Goal: Task Accomplishment & Management: Manage account settings

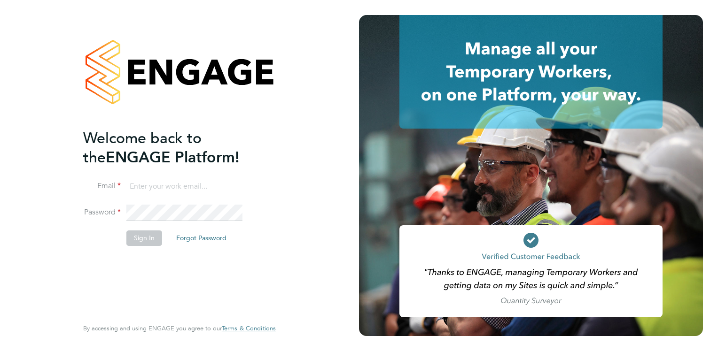
type input "[PERSON_NAME][EMAIL_ADDRESS][DOMAIN_NAME]"
click at [77, 261] on div "Welcome back to the ENGAGE Platform! Email [PERSON_NAME][EMAIL_ADDRESS][DOMAIN_…" at bounding box center [179, 175] width 230 height 351
click at [143, 239] on button "Sign In" at bounding box center [144, 238] width 36 height 15
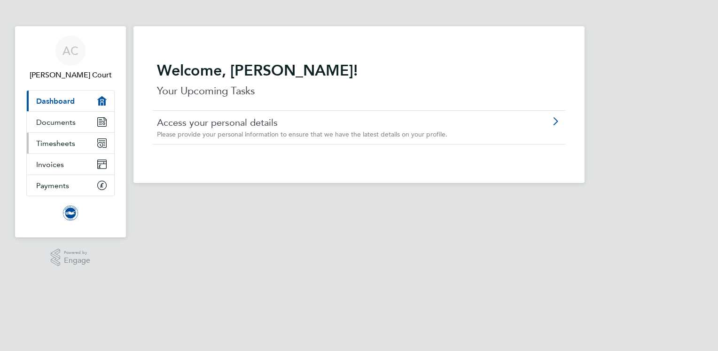
click at [72, 141] on span "Timesheets" at bounding box center [55, 143] width 39 height 9
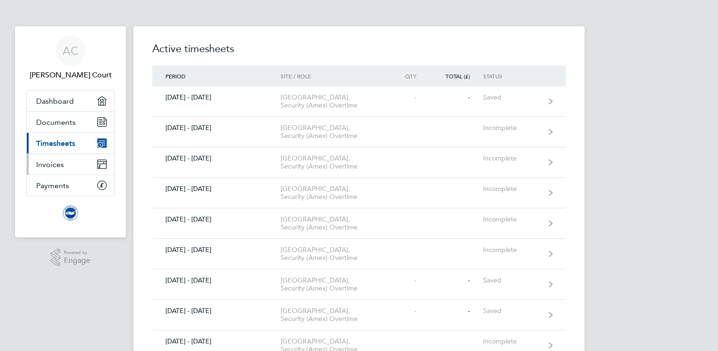
click at [72, 167] on link "Invoices" at bounding box center [70, 164] width 87 height 21
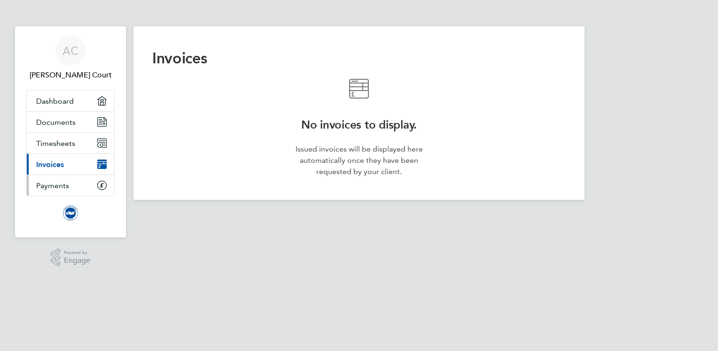
click at [59, 185] on span "Payments" at bounding box center [52, 185] width 33 height 9
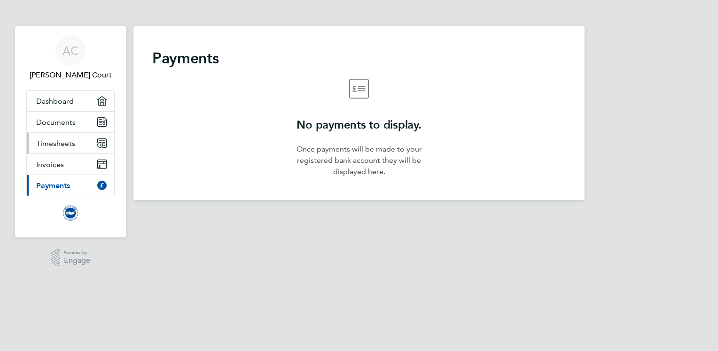
click at [66, 148] on link "Timesheets" at bounding box center [70, 143] width 87 height 21
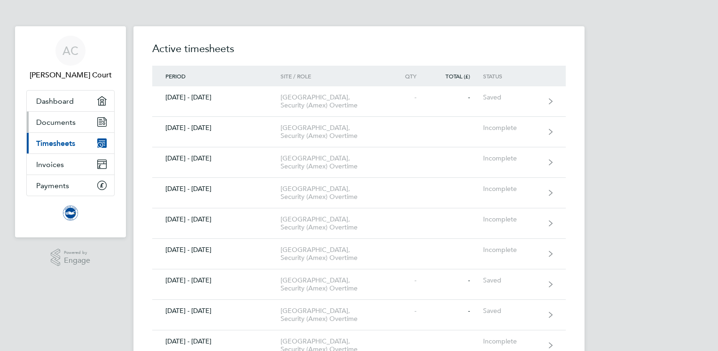
click at [74, 122] on span "Documents" at bounding box center [55, 122] width 39 height 9
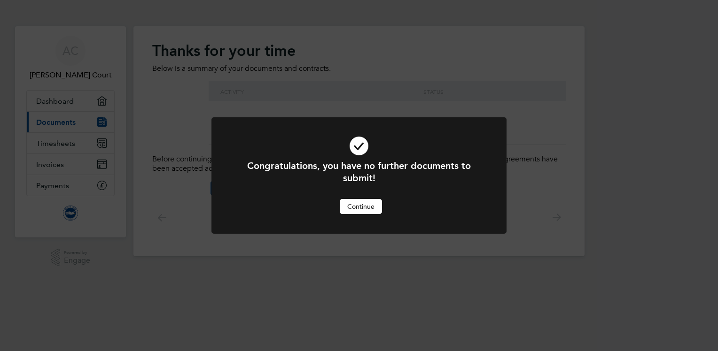
click at [360, 209] on button "Continue" at bounding box center [361, 206] width 42 height 15
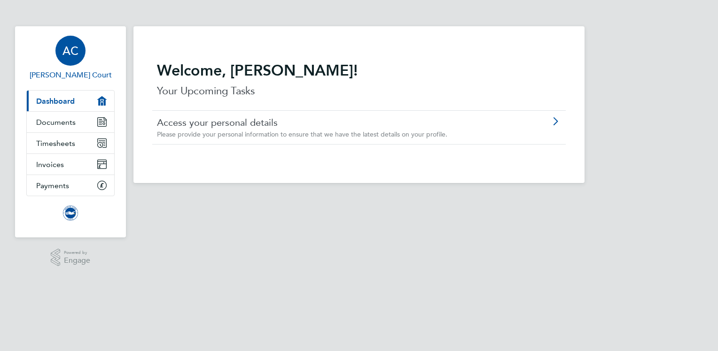
click at [77, 51] on span "AC" at bounding box center [70, 51] width 16 height 12
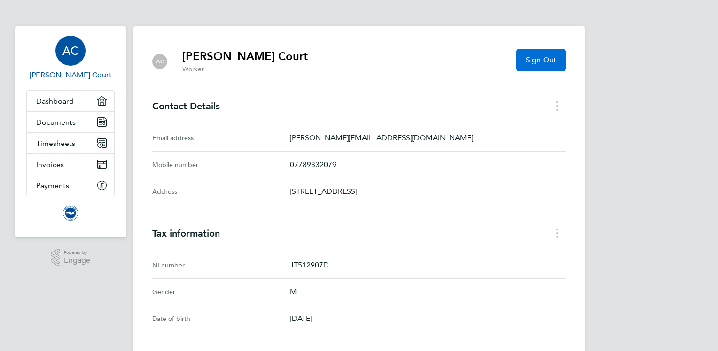
click at [538, 61] on span "Sign Out" at bounding box center [541, 59] width 31 height 9
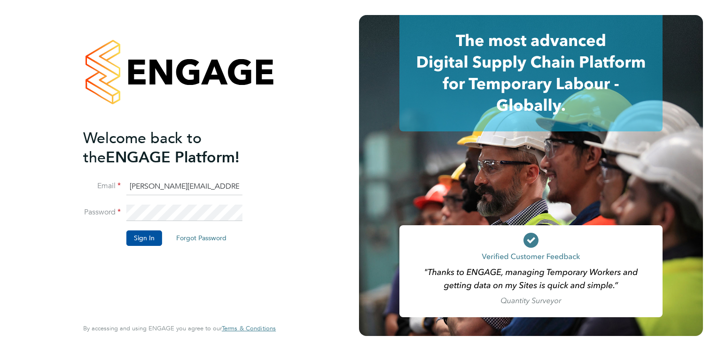
click at [263, 15] on div at bounding box center [179, 72] width 193 height 114
drag, startPoint x: 227, startPoint y: 183, endPoint x: 107, endPoint y: 183, distance: 120.2
click at [107, 183] on li "Email anthony.court@bhafc.co.uk" at bounding box center [174, 191] width 183 height 26
type input "safetysecurity@brightonandhovealbion.com"
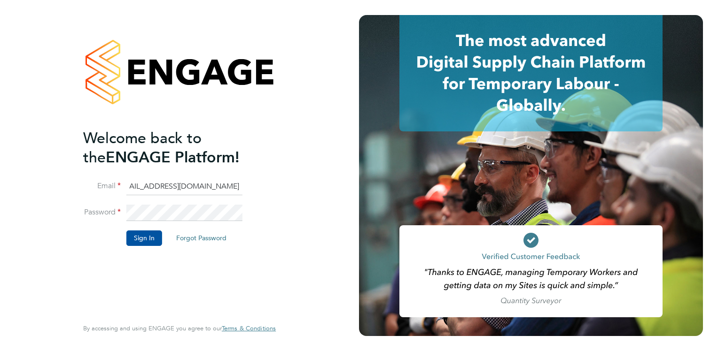
scroll to position [0, 0]
click at [80, 216] on div "Welcome back to the ENGAGE Platform! Email safetysecurity@brightonandhovealbion…" at bounding box center [179, 175] width 230 height 351
click at [139, 232] on button "Sign In" at bounding box center [144, 238] width 36 height 15
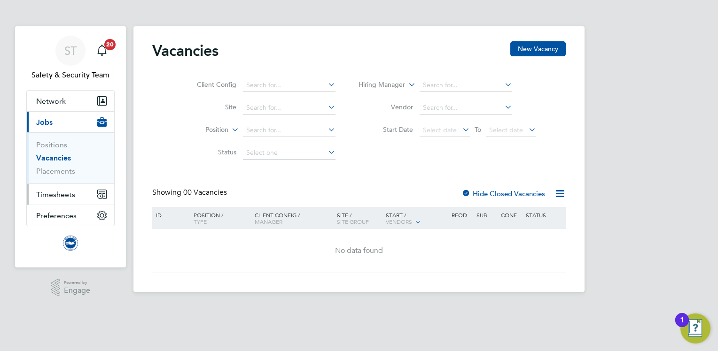
click at [89, 190] on button "Timesheets" at bounding box center [70, 194] width 87 height 21
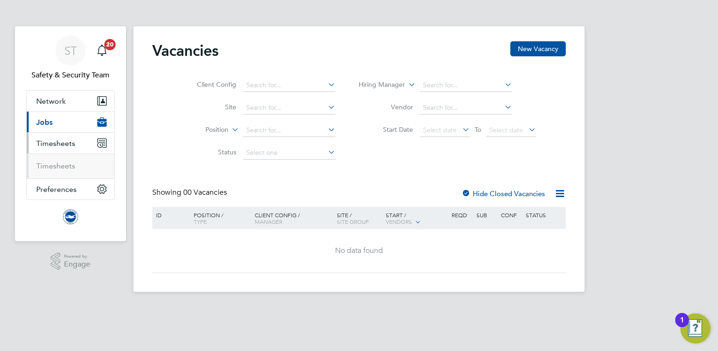
click at [98, 147] on icon "Main navigation" at bounding box center [99, 146] width 3 height 3
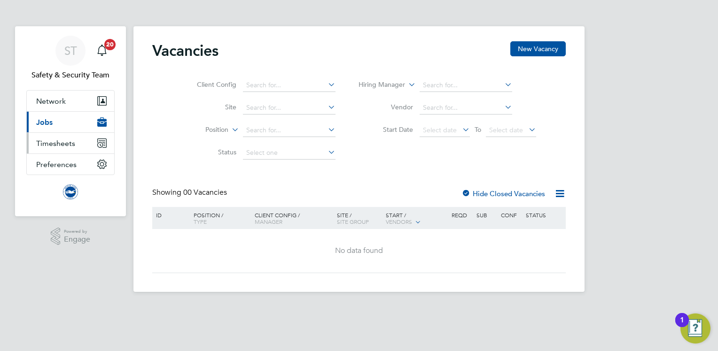
click at [99, 147] on icon "Main navigation" at bounding box center [101, 143] width 9 height 9
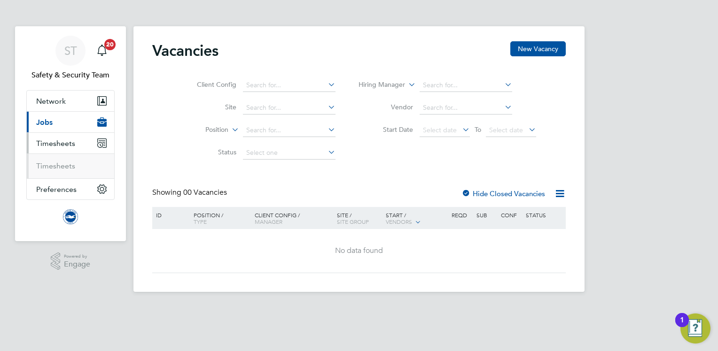
click at [53, 174] on ul "Timesheets" at bounding box center [70, 166] width 87 height 25
click at [55, 168] on link "Timesheets" at bounding box center [55, 166] width 39 height 9
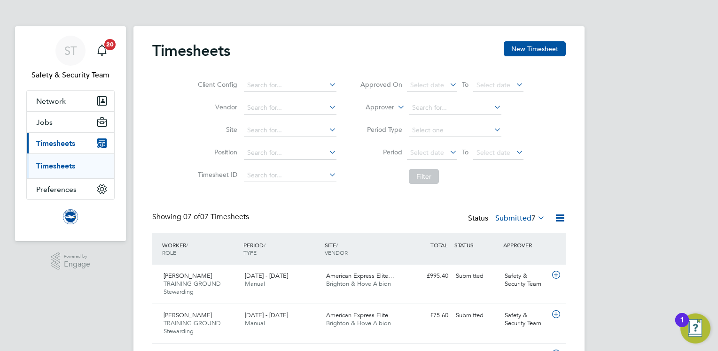
click at [88, 321] on div "ST Safety & Security Team Notifications 20 Applications: Network Sites Workers …" at bounding box center [359, 295] width 718 height 590
drag, startPoint x: 715, startPoint y: 150, endPoint x: 711, endPoint y: 153, distance: 5.5
click at [711, 153] on div "ST Safety & Security Team Notifications 20 Applications: Network Sites Workers …" at bounding box center [359, 295] width 718 height 590
drag, startPoint x: 711, startPoint y: 153, endPoint x: 706, endPoint y: 178, distance: 25.7
click at [706, 178] on div "ST Safety & Security Team Notifications 20 Applications: Network Sites Workers …" at bounding box center [359, 295] width 718 height 590
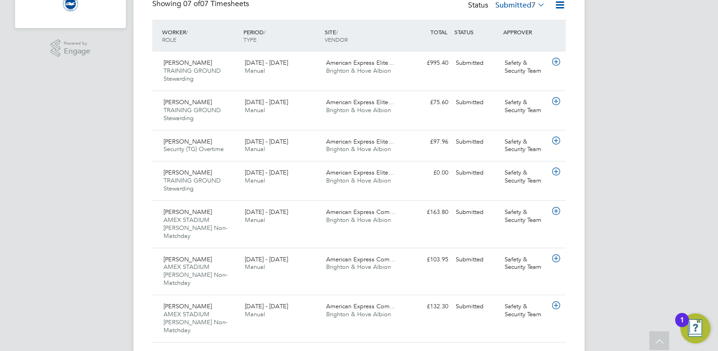
scroll to position [214, 0]
click at [312, 177] on div "1 - 31 Aug 2025 Manual" at bounding box center [281, 176] width 81 height 23
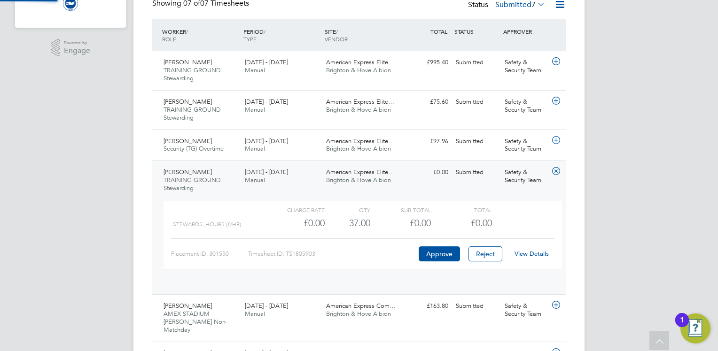
scroll to position [15, 91]
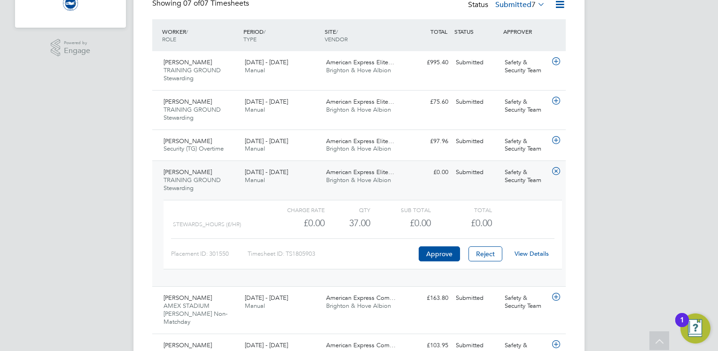
click at [542, 253] on link "View Details" at bounding box center [531, 254] width 34 height 8
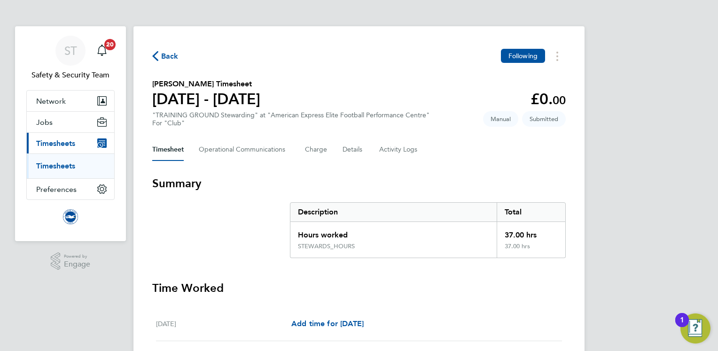
click at [168, 55] on span "Back" at bounding box center [169, 56] width 17 height 11
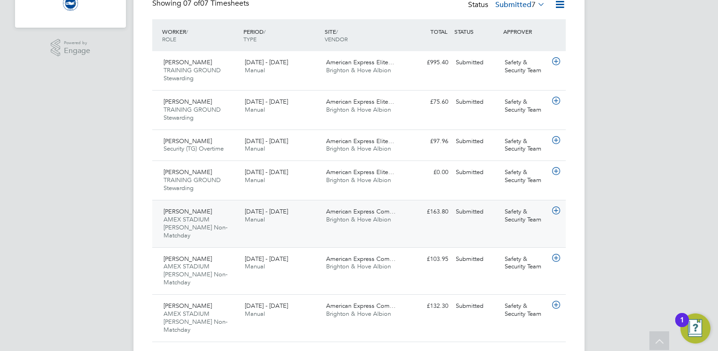
click at [410, 226] on div "Will Bushby AMEX STADIUM Steward Non-Matchday 1 - 31 Aug 2025 1 - 31 Aug 2025 M…" at bounding box center [358, 223] width 413 height 47
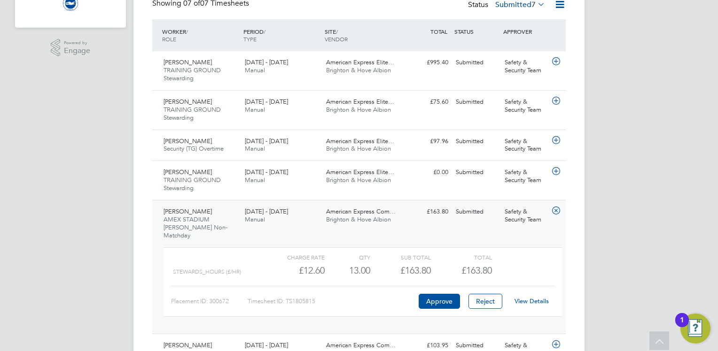
click at [539, 296] on div "View Details" at bounding box center [531, 301] width 46 height 15
click at [538, 297] on link "View Details" at bounding box center [531, 301] width 34 height 8
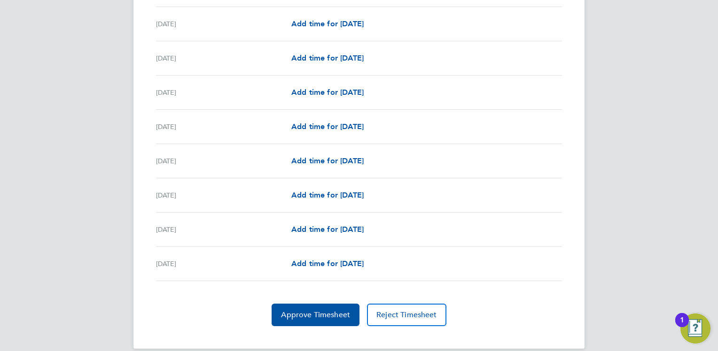
scroll to position [1120, 0]
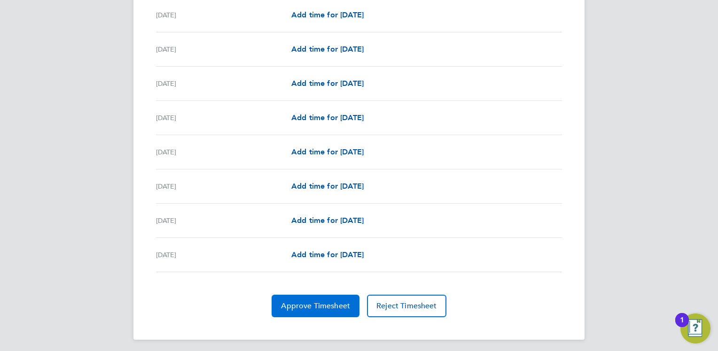
click at [315, 303] on span "Approve Timesheet" at bounding box center [315, 306] width 69 height 9
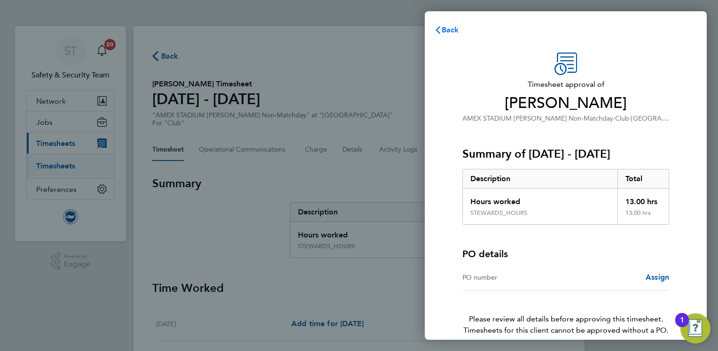
click at [453, 28] on span "Back" at bounding box center [449, 29] width 17 height 9
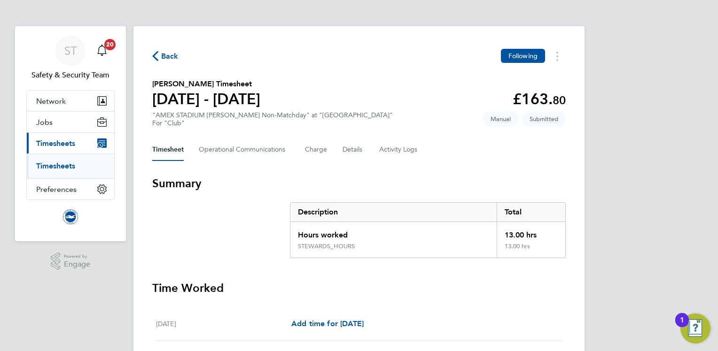
click at [63, 167] on link "Timesheets" at bounding box center [55, 166] width 39 height 9
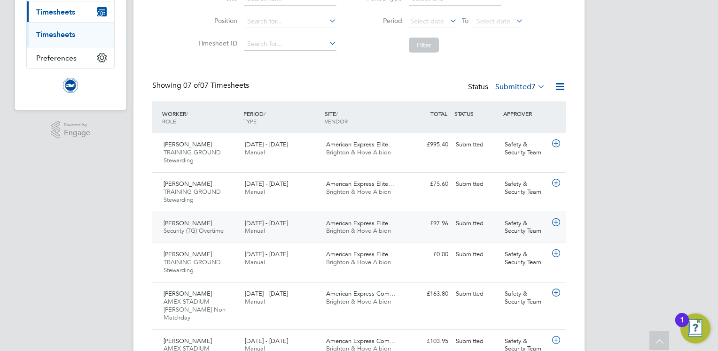
click at [349, 227] on span "Brighton & Hove Albion" at bounding box center [358, 231] width 65 height 8
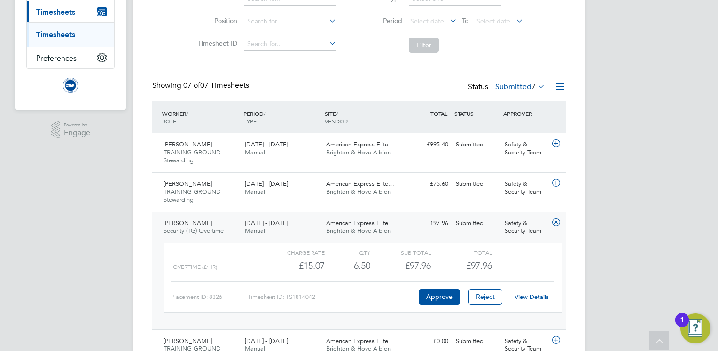
click at [542, 294] on link "View Details" at bounding box center [531, 297] width 34 height 8
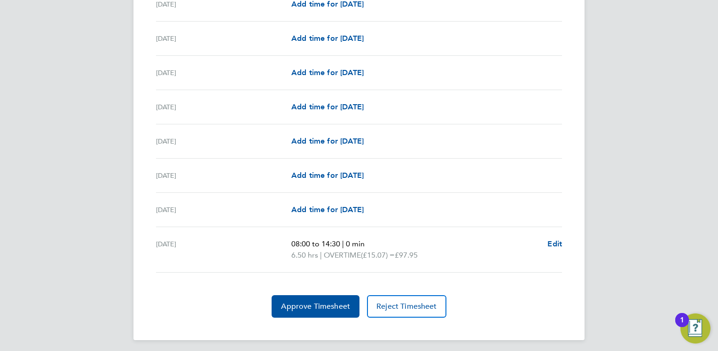
scroll to position [1109, 0]
click at [298, 302] on span "Approve Timesheet" at bounding box center [315, 306] width 69 height 9
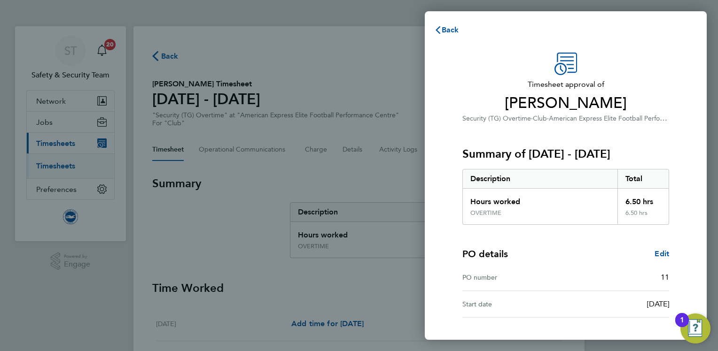
drag, startPoint x: 699, startPoint y: 179, endPoint x: 700, endPoint y: 255, distance: 76.1
click at [700, 255] on div "Timesheet approval of Kim Porter Security (TG) Overtime · Club · American Expre…" at bounding box center [566, 226] width 282 height 371
click at [679, 50] on div "Timesheet approval of Kim Porter Security (TG) Overtime · Club · American Expre…" at bounding box center [566, 226] width 282 height 371
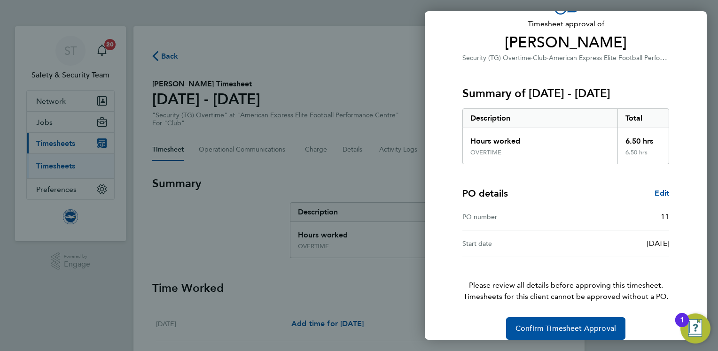
scroll to position [71, 0]
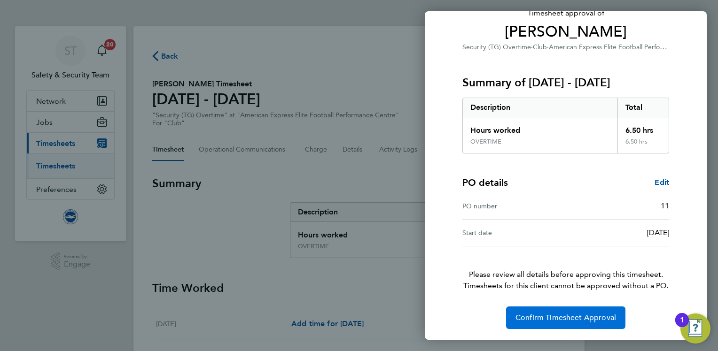
click at [546, 318] on span "Confirm Timesheet Approval" at bounding box center [565, 317] width 101 height 9
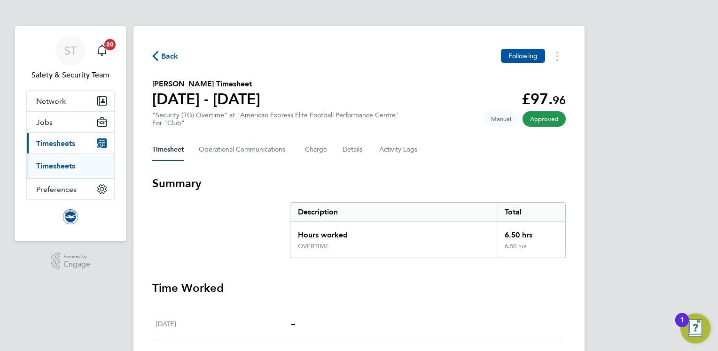
click at [70, 165] on link "Timesheets" at bounding box center [55, 166] width 39 height 9
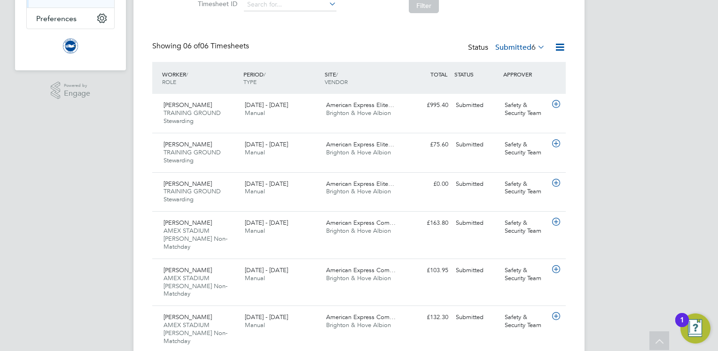
scroll to position [182, 0]
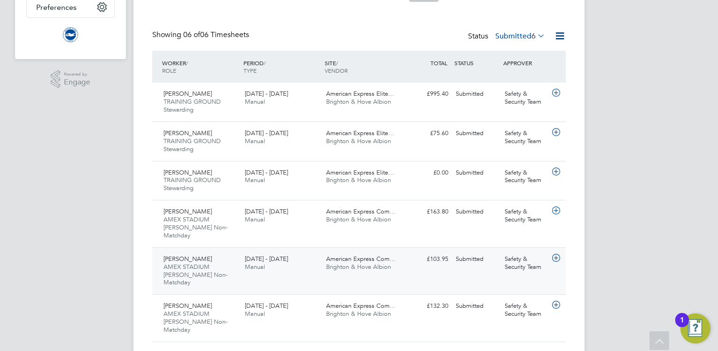
click at [322, 257] on div "American Express Com… Brighton & Hove Albion" at bounding box center [362, 263] width 81 height 23
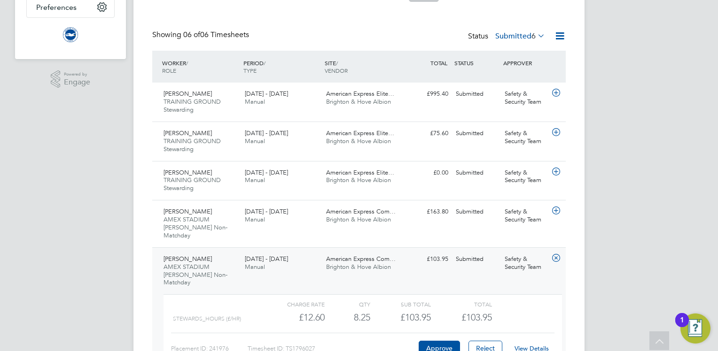
click at [535, 345] on link "View Details" at bounding box center [531, 349] width 34 height 8
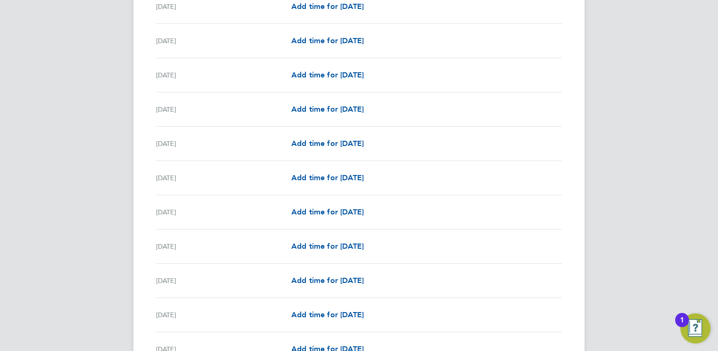
scroll to position [1109, 0]
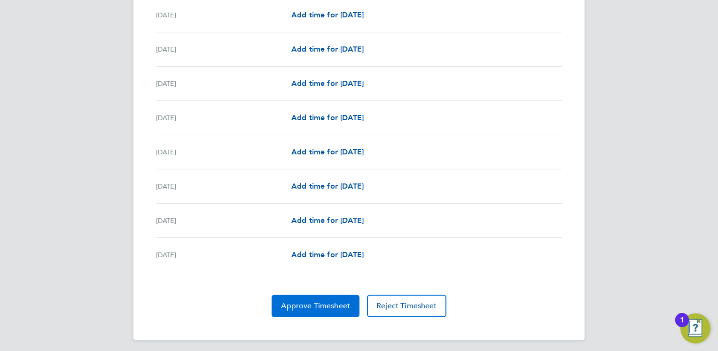
click at [315, 302] on span "Approve Timesheet" at bounding box center [315, 306] width 69 height 9
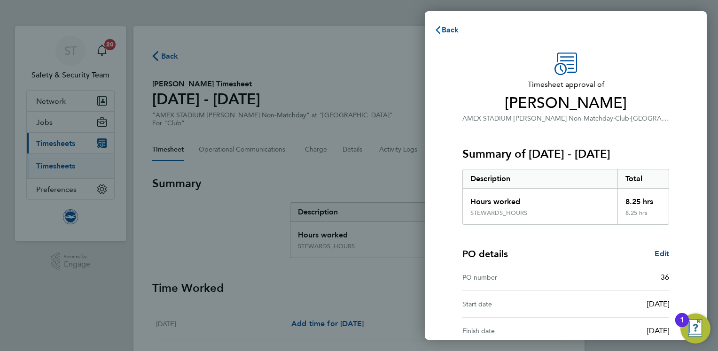
click at [596, 250] on div "PO details Edit" at bounding box center [565, 254] width 207 height 13
click at [555, 261] on div "PO details Edit PO number 36 Start date 01 May 2025 Finish date 31 May 2027" at bounding box center [565, 285] width 207 height 120
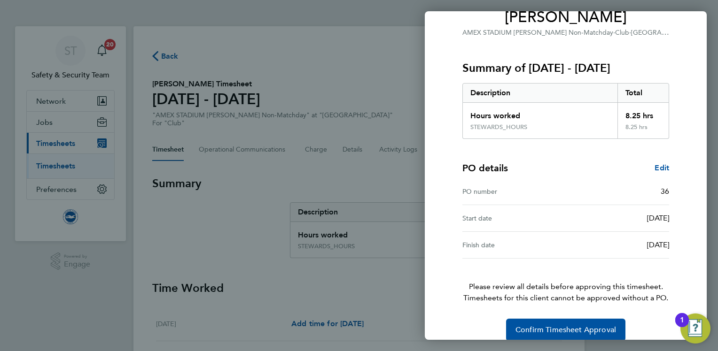
scroll to position [98, 0]
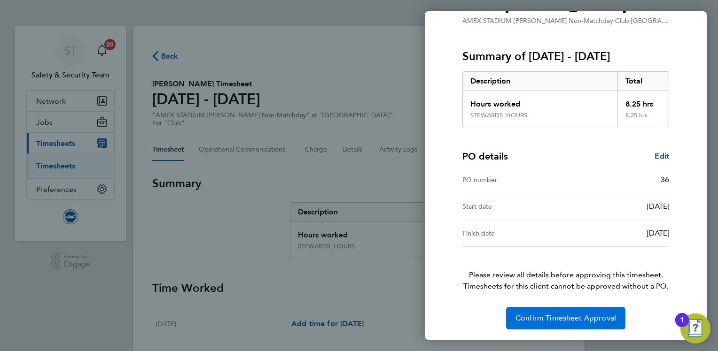
click at [551, 322] on button "Confirm Timesheet Approval" at bounding box center [565, 318] width 119 height 23
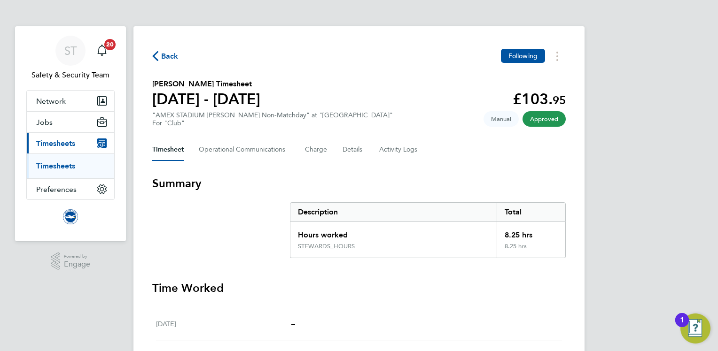
click at [73, 167] on link "Timesheets" at bounding box center [55, 166] width 39 height 9
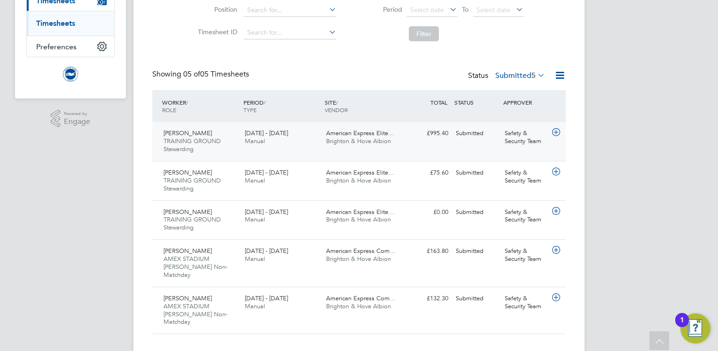
scroll to position [143, 0]
click at [309, 136] on div "1 - 31 Aug 2025 Manual" at bounding box center [281, 136] width 81 height 23
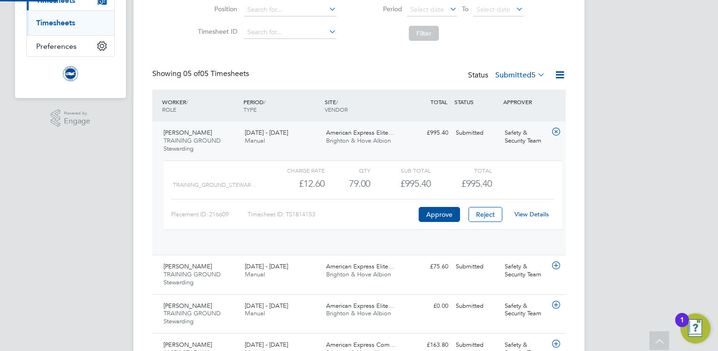
scroll to position [15, 91]
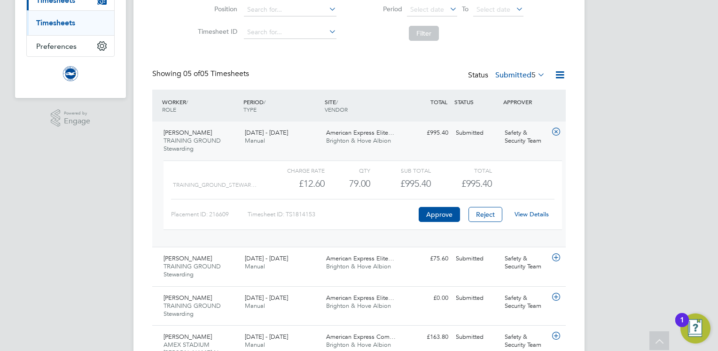
click at [532, 213] on link "View Details" at bounding box center [531, 214] width 34 height 8
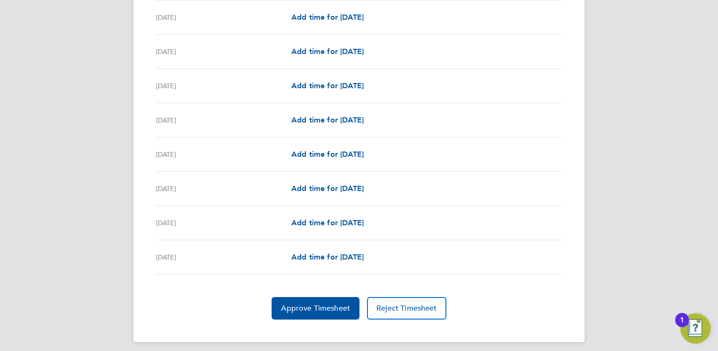
scroll to position [1199, 0]
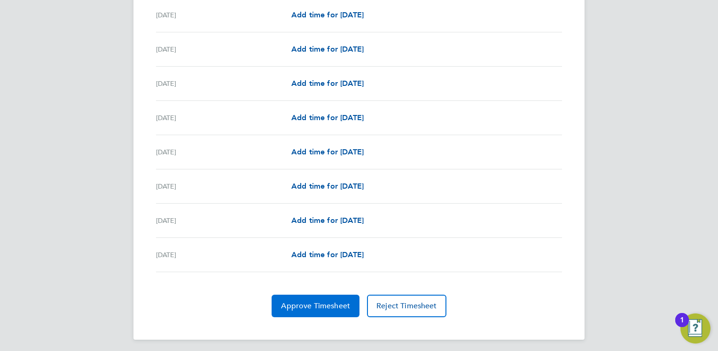
click at [317, 302] on span "Approve Timesheet" at bounding box center [315, 306] width 69 height 9
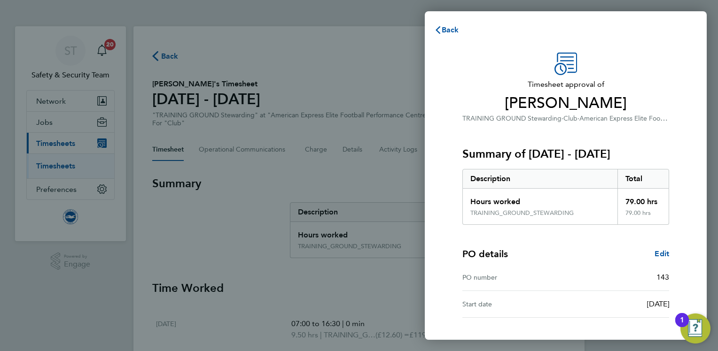
click at [473, 229] on div "PO details Edit PO number 143 Start date [DATE]" at bounding box center [565, 271] width 207 height 93
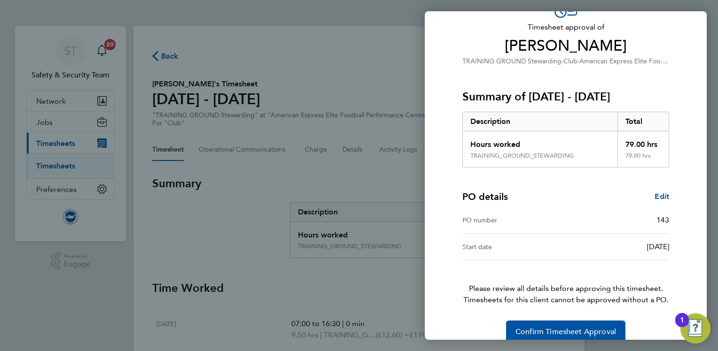
scroll to position [71, 0]
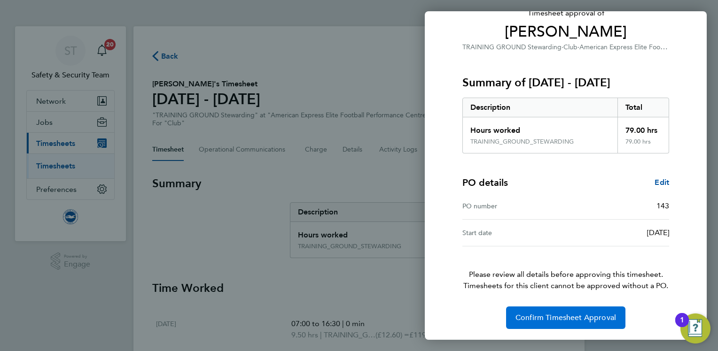
click at [542, 314] on span "Confirm Timesheet Approval" at bounding box center [565, 317] width 101 height 9
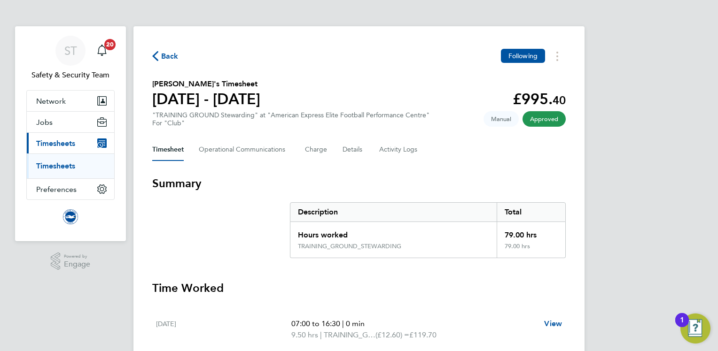
click at [58, 167] on link "Timesheets" at bounding box center [55, 166] width 39 height 9
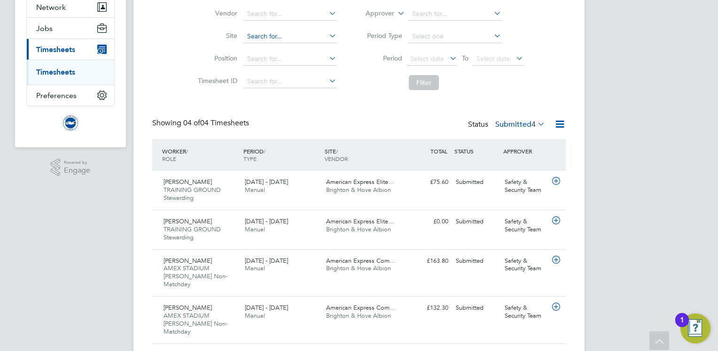
scroll to position [104, 0]
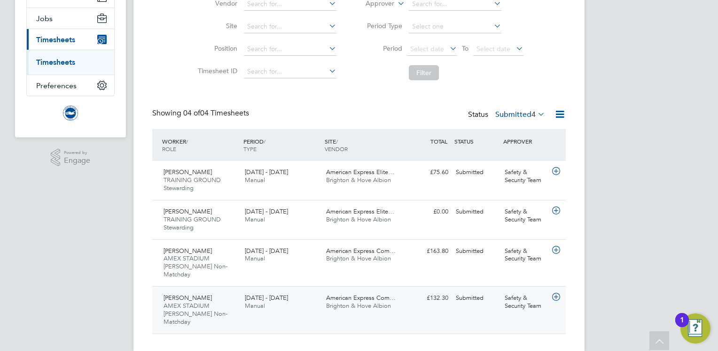
click at [401, 294] on div "American Express Com… Brighton & Hove Albion" at bounding box center [362, 302] width 81 height 23
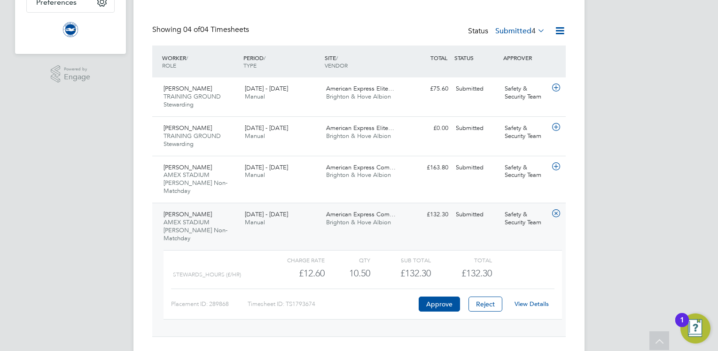
scroll to position [190, 0]
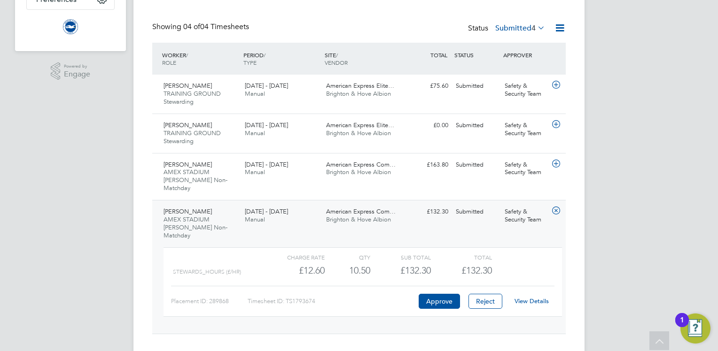
click at [543, 297] on link "View Details" at bounding box center [531, 301] width 34 height 8
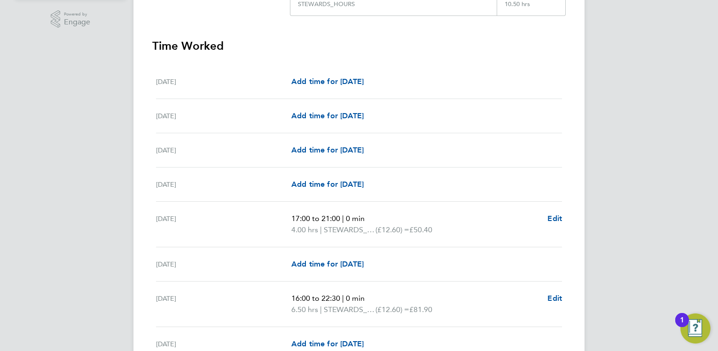
scroll to position [244, 0]
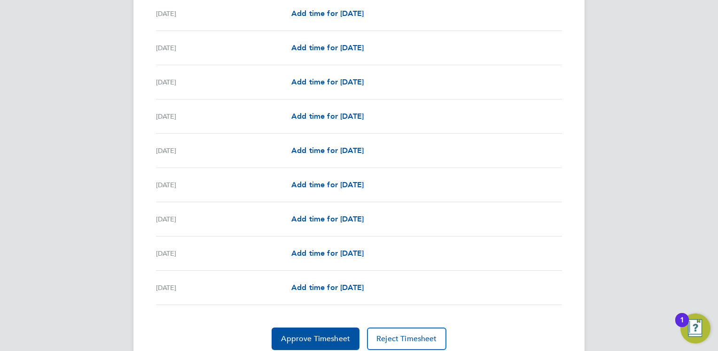
scroll to position [1120, 0]
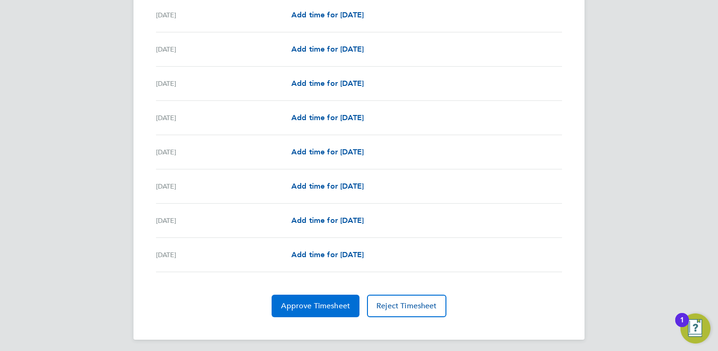
click at [310, 297] on button "Approve Timesheet" at bounding box center [315, 306] width 88 height 23
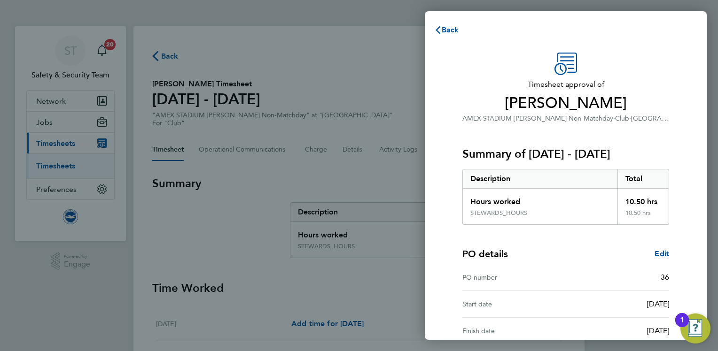
click at [617, 242] on div "PO details Edit PO number 36 Start date [DATE] Finish date [DATE]" at bounding box center [565, 285] width 207 height 120
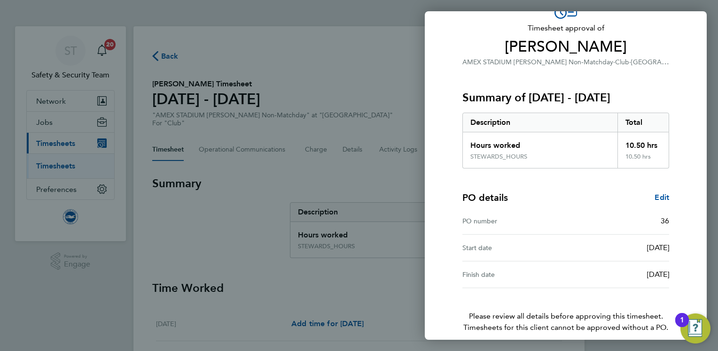
scroll to position [98, 0]
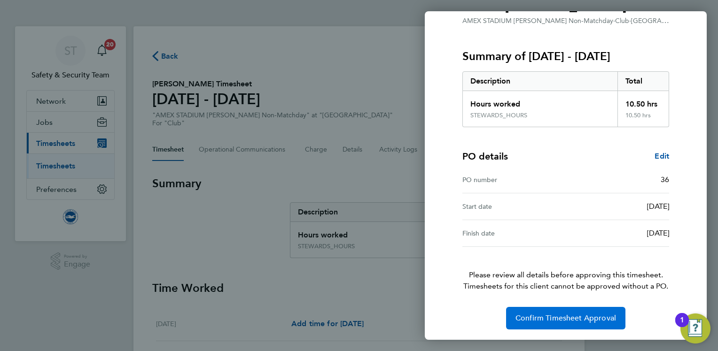
click at [553, 312] on button "Confirm Timesheet Approval" at bounding box center [565, 318] width 119 height 23
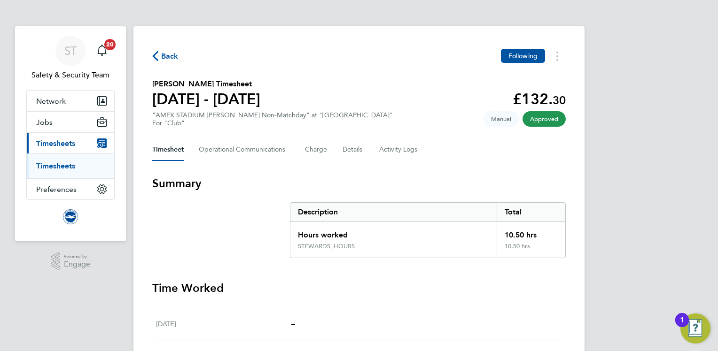
click at [58, 164] on link "Timesheets" at bounding box center [55, 166] width 39 height 9
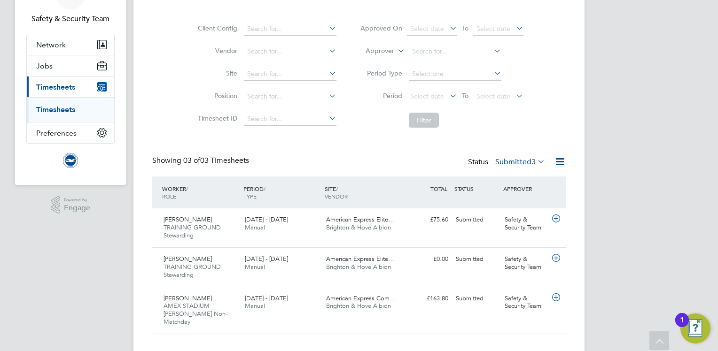
scroll to position [65, 0]
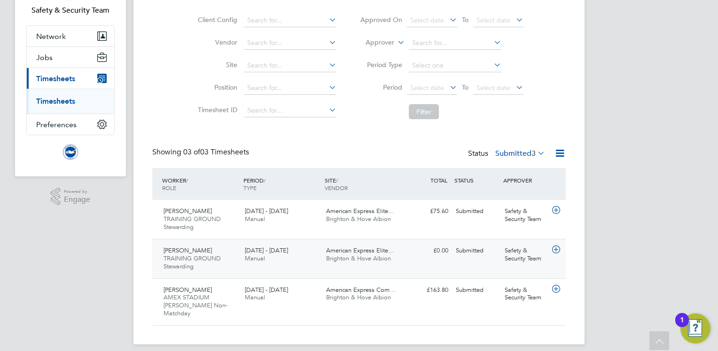
click at [387, 257] on span "Brighton & Hove Albion" at bounding box center [358, 259] width 65 height 8
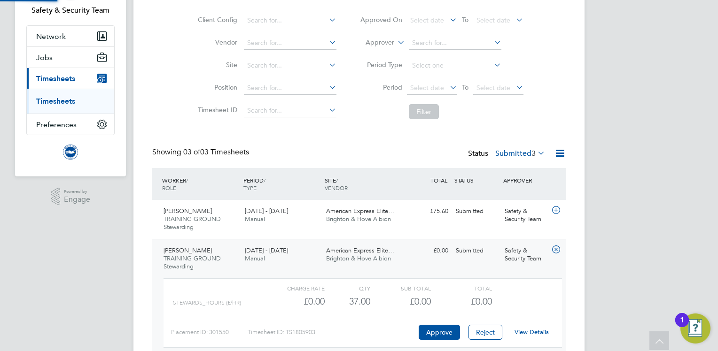
scroll to position [15, 91]
click at [532, 329] on link "View Details" at bounding box center [531, 332] width 34 height 8
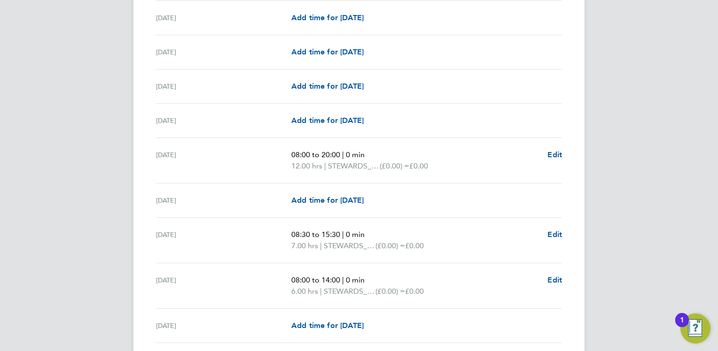
scroll to position [432, 0]
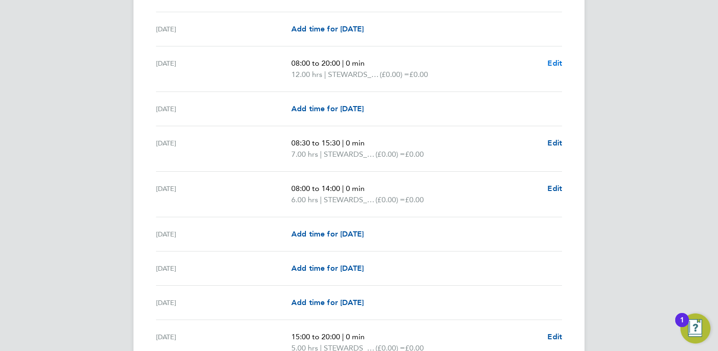
click at [553, 62] on span "Edit" at bounding box center [554, 63] width 15 height 9
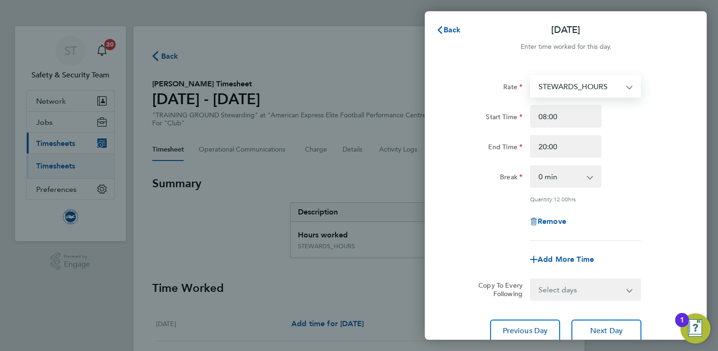
click at [610, 88] on select "STEWARDS_HOURS" at bounding box center [580, 86] width 98 height 21
click at [641, 127] on div "Start Time 08:00" at bounding box center [565, 116] width 237 height 23
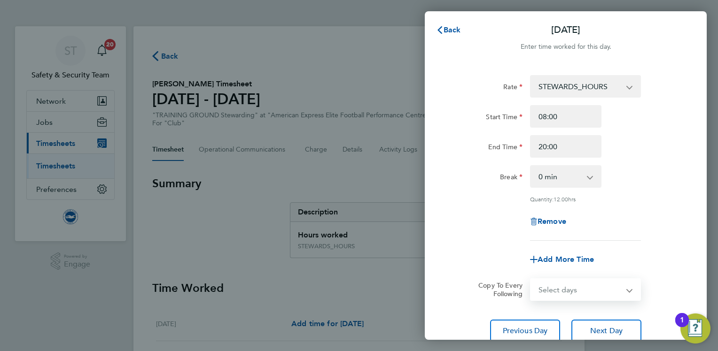
drag, startPoint x: 619, startPoint y: 290, endPoint x: 689, endPoint y: 193, distance: 119.3
click at [689, 193] on div "Rate STEWARDS_HOURS Start Time 08:00 End Time 20:00 Break 0 min 15 min 30 min 4…" at bounding box center [566, 209] width 282 height 290
click at [445, 31] on span "Back" at bounding box center [451, 29] width 17 height 9
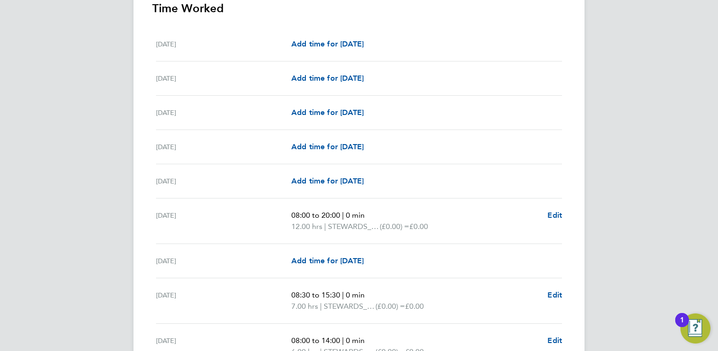
scroll to position [282, 0]
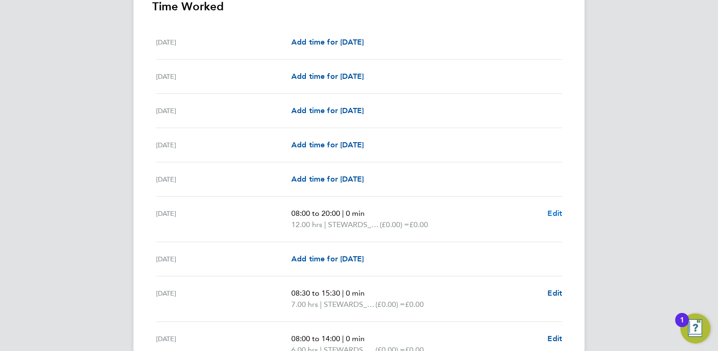
click at [556, 210] on span "Edit" at bounding box center [554, 213] width 15 height 9
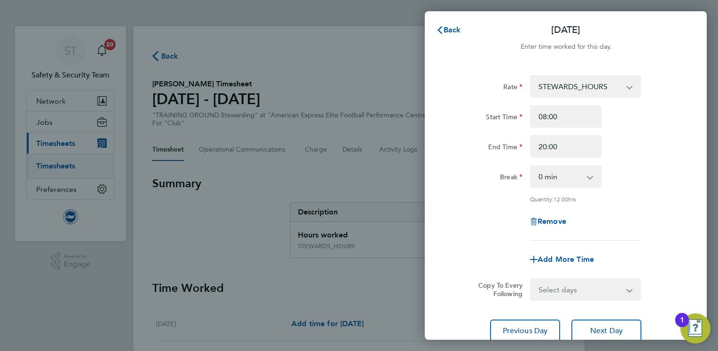
click at [617, 90] on select "STEWARDS_HOURS" at bounding box center [580, 86] width 98 height 21
click at [626, 90] on select "STEWARDS_HOURS" at bounding box center [580, 86] width 98 height 21
click at [444, 29] on span "Back" at bounding box center [451, 29] width 17 height 9
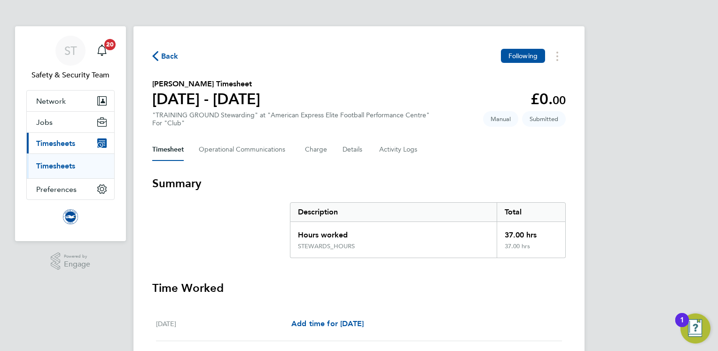
click at [62, 166] on link "Timesheets" at bounding box center [55, 166] width 39 height 9
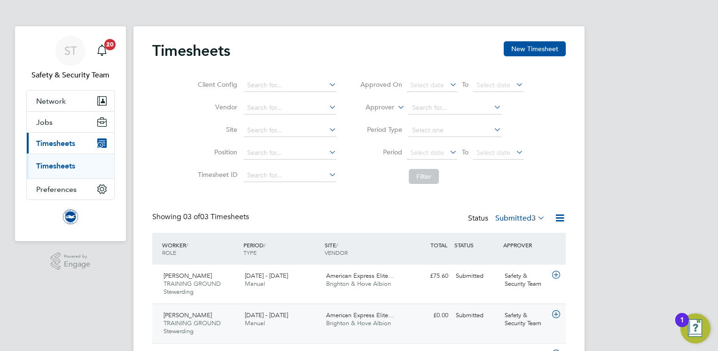
click at [304, 325] on div "1 - 31 Aug 2025 Manual" at bounding box center [281, 319] width 81 height 23
click at [296, 323] on div "1 - 31 Aug 2025 Manual" at bounding box center [281, 319] width 81 height 23
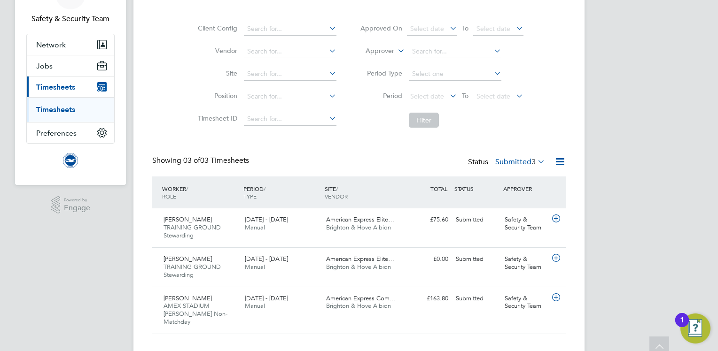
scroll to position [65, 0]
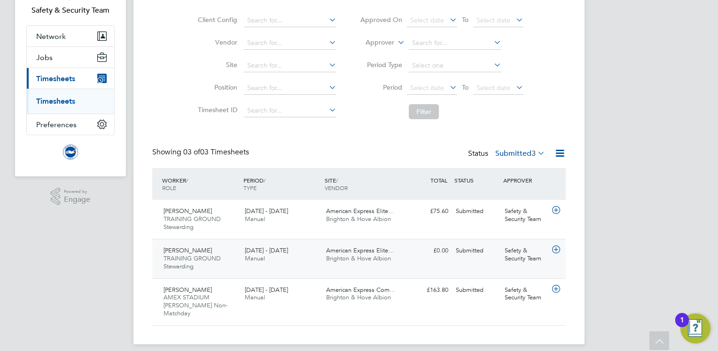
click at [276, 258] on div "1 - 31 Aug 2025 Manual" at bounding box center [281, 254] width 81 height 23
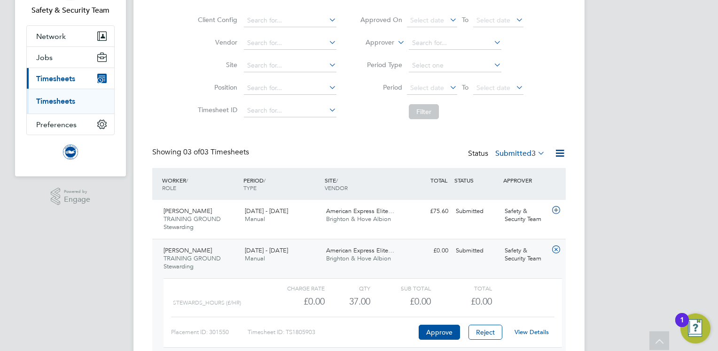
scroll to position [15, 91]
click at [537, 330] on link "View Details" at bounding box center [531, 332] width 34 height 8
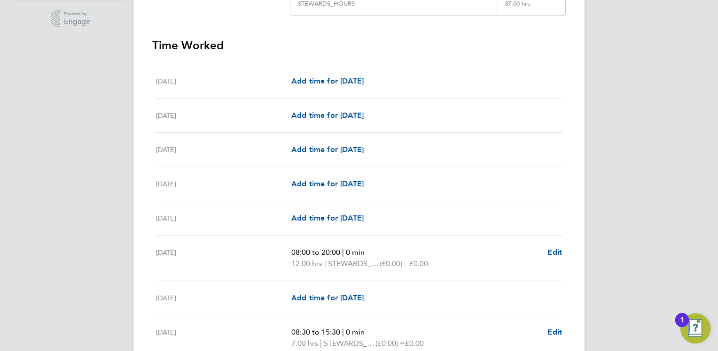
scroll to position [244, 0]
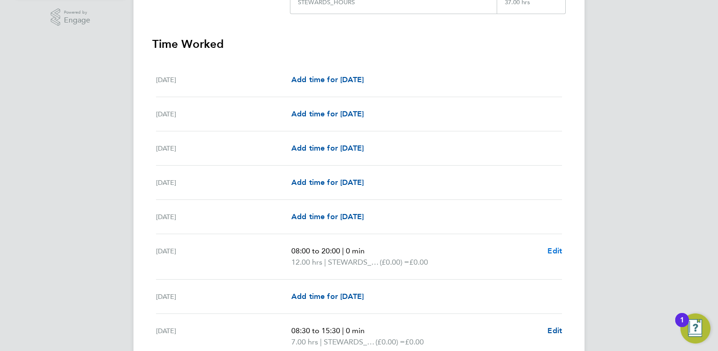
click at [557, 250] on span "Edit" at bounding box center [554, 251] width 15 height 9
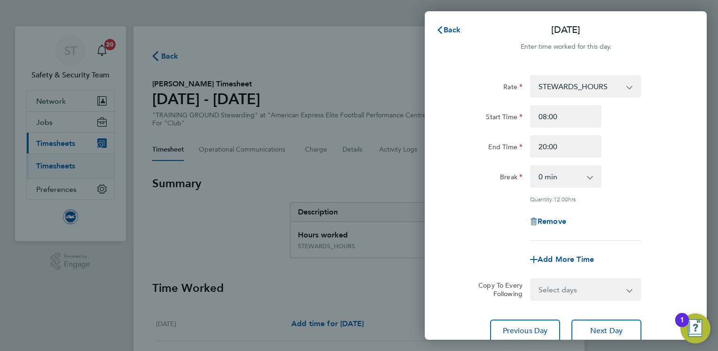
click at [609, 83] on select "STEWARDS_HOURS STEWARDS_HOURS - 12.98" at bounding box center [580, 86] width 98 height 21
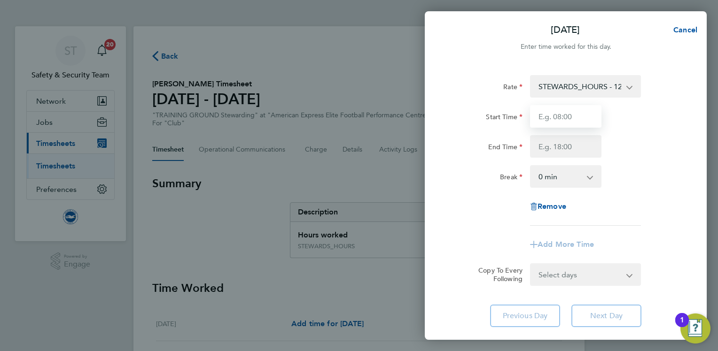
click at [577, 118] on input "Start Time" at bounding box center [565, 116] width 71 height 23
click at [558, 117] on input "Start Time" at bounding box center [565, 116] width 71 height 23
type input "08:00"
click at [562, 148] on input "End Time" at bounding box center [565, 146] width 71 height 23
type input "20:00"
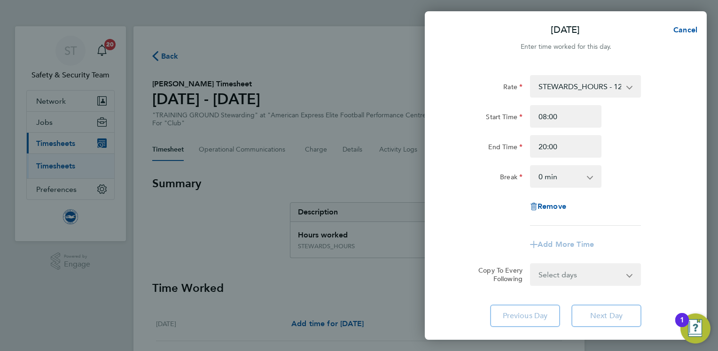
click at [642, 171] on div "Break 0 min 15 min 30 min 45 min 60 min 75 min 90 min" at bounding box center [565, 176] width 237 height 23
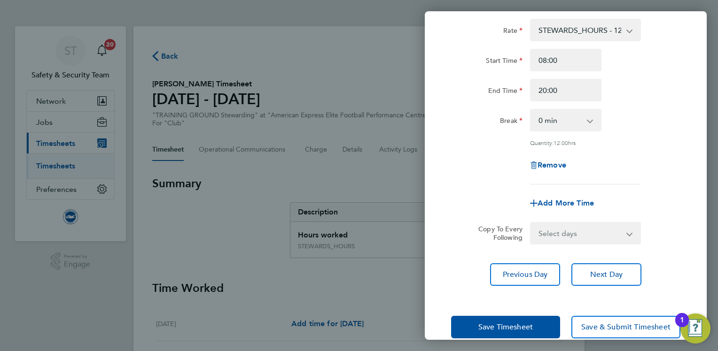
scroll to position [72, 0]
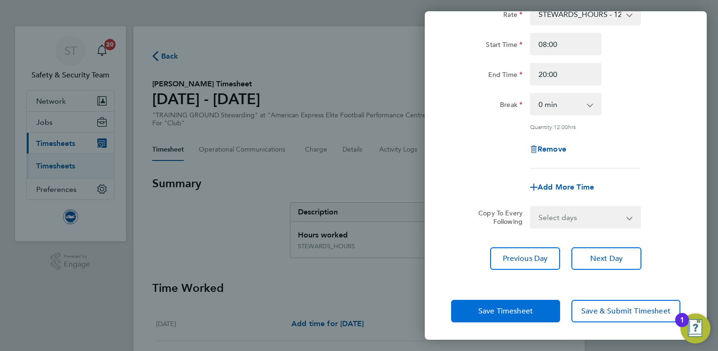
click at [494, 311] on span "Save Timesheet" at bounding box center [505, 311] width 54 height 9
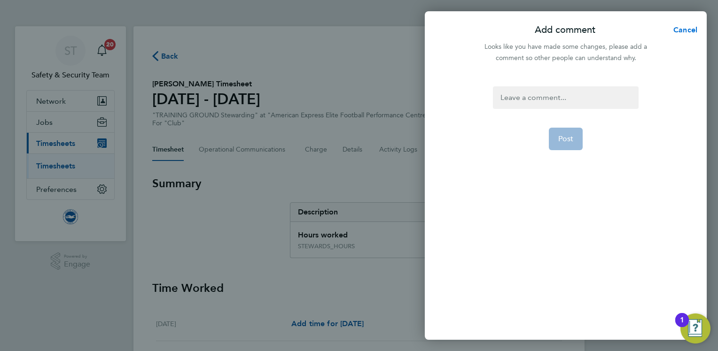
click at [682, 28] on span "Cancel" at bounding box center [683, 29] width 27 height 9
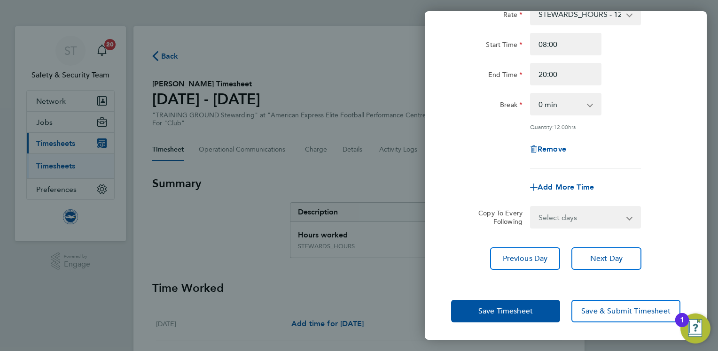
click at [688, 197] on div "Rate STEWARDS_HOURS - 12.98 Start Time 08:00 End Time 20:00 Break 0 min 15 min …" at bounding box center [566, 137] width 282 height 290
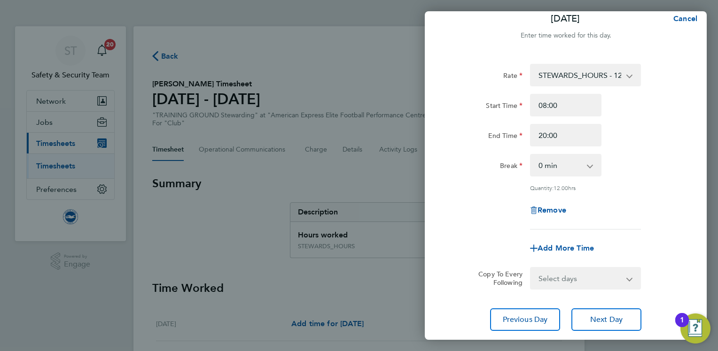
scroll to position [0, 0]
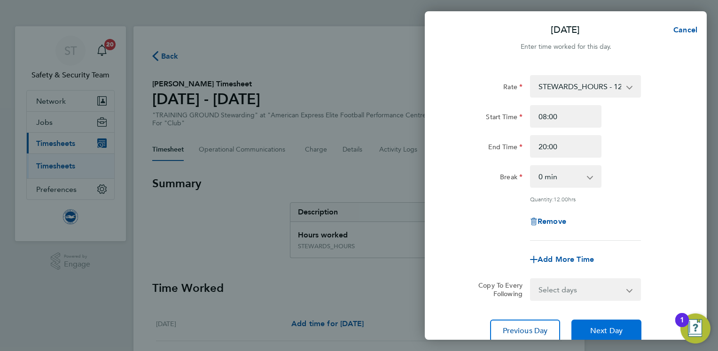
click at [601, 333] on span "Next Day" at bounding box center [606, 330] width 32 height 9
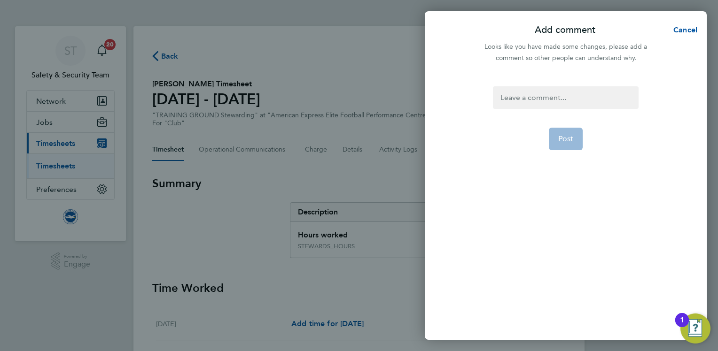
click at [536, 100] on div at bounding box center [565, 97] width 145 height 23
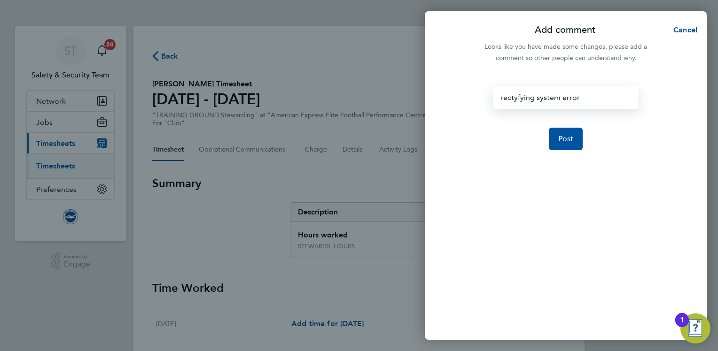
click at [511, 98] on div "rectyfying system error" at bounding box center [565, 97] width 145 height 23
click at [567, 139] on span "Post" at bounding box center [565, 138] width 15 height 9
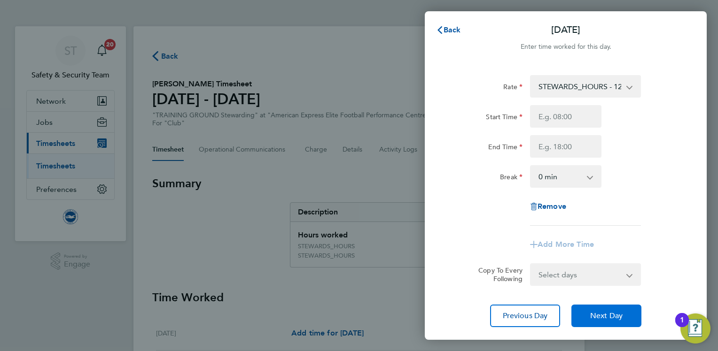
click at [606, 317] on span "Next Day" at bounding box center [606, 315] width 32 height 9
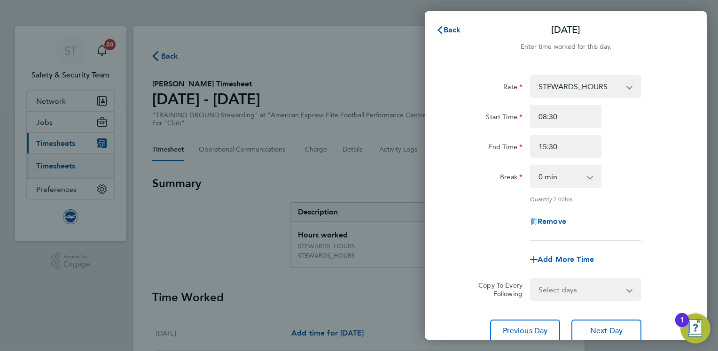
click at [620, 83] on select "STEWARDS_HOURS STEWARDS_HOURS - 12.98" at bounding box center [580, 86] width 98 height 21
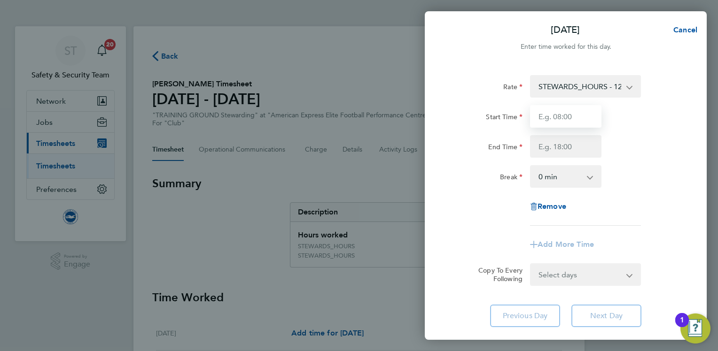
click at [573, 118] on input "Start Time" at bounding box center [565, 116] width 71 height 23
type input "8"
click at [558, 150] on input "End Time" at bounding box center [565, 146] width 71 height 23
type input "08:30"
type input "15:30"
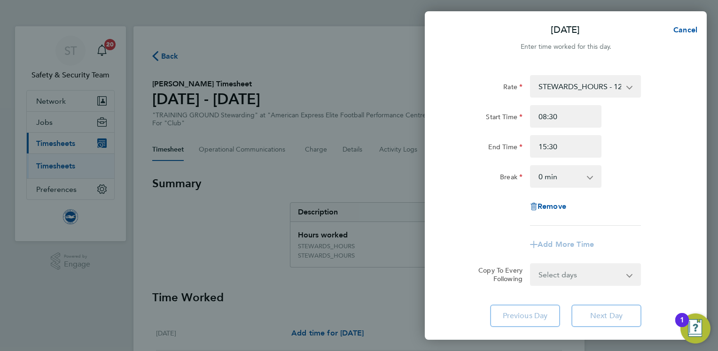
click at [631, 230] on app-timesheet-line-form-group "Rate STEWARDS_HOURS - 12.98 Start Time 08:30 End Time 15:30 Break 0 min 15 min …" at bounding box center [565, 165] width 229 height 181
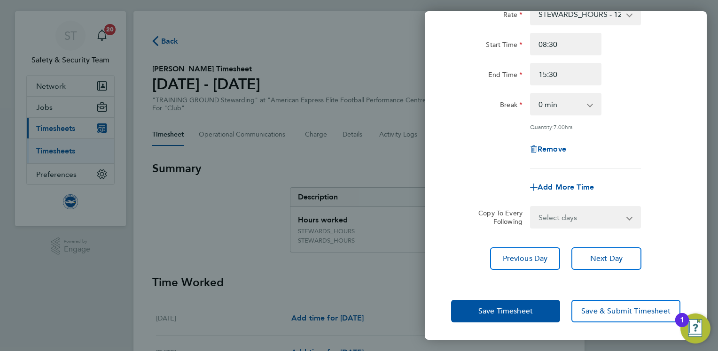
scroll to position [38, 0]
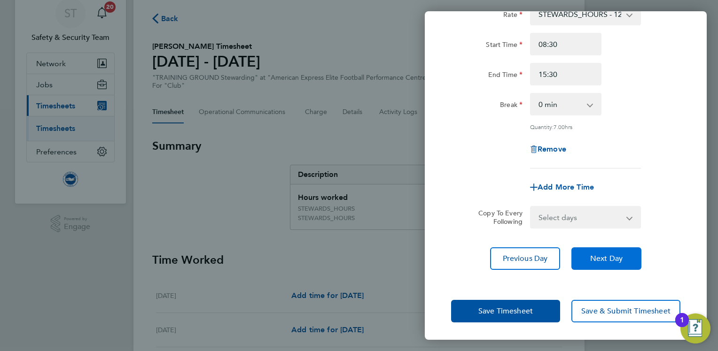
click at [609, 252] on button "Next Day" at bounding box center [606, 259] width 70 height 23
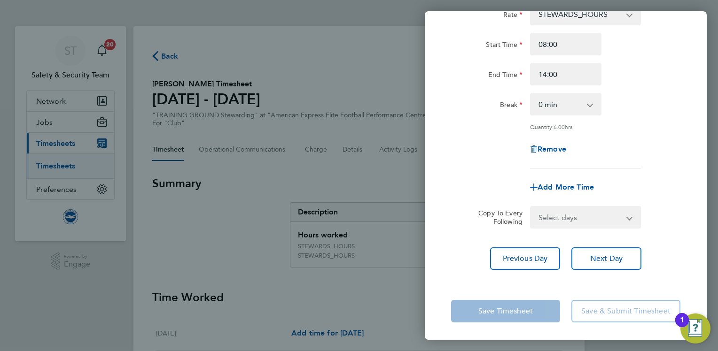
click at [681, 152] on div "Remove" at bounding box center [565, 149] width 237 height 23
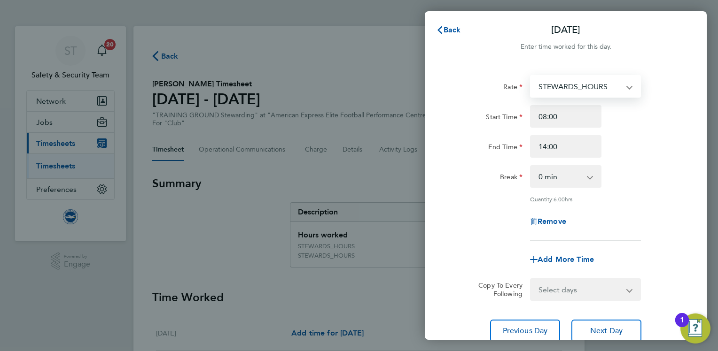
click at [619, 88] on select "STEWARDS_HOURS STEWARDS_HOURS - 12.98" at bounding box center [580, 86] width 98 height 21
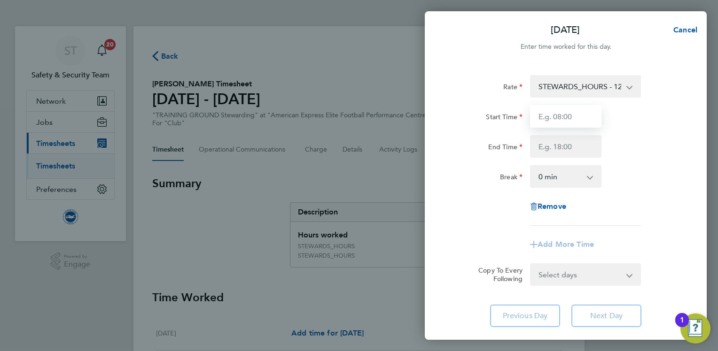
click at [571, 118] on input "Start Time" at bounding box center [565, 116] width 71 height 23
type input "08:00"
click at [562, 149] on input "End Time" at bounding box center [565, 146] width 71 height 23
type input "14:00"
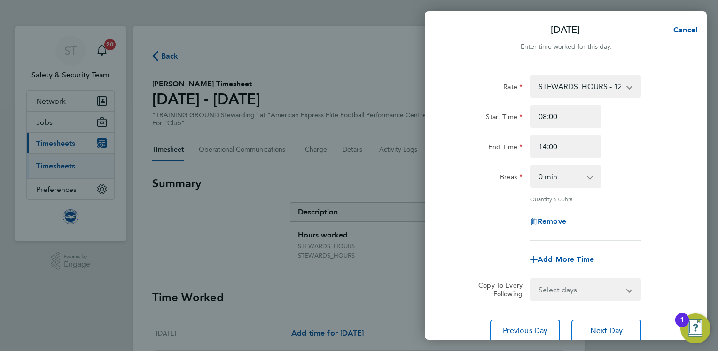
click at [656, 212] on div "Remove" at bounding box center [565, 221] width 237 height 23
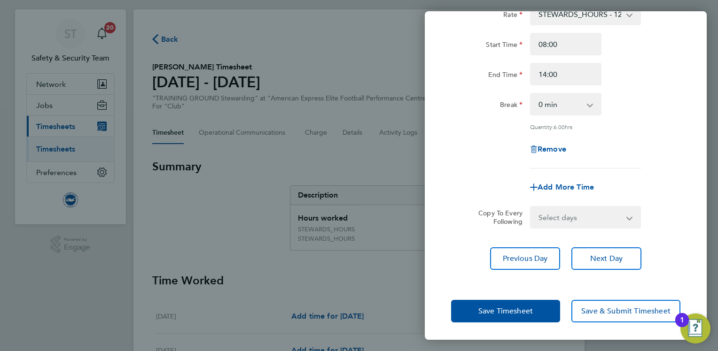
scroll to position [19, 0]
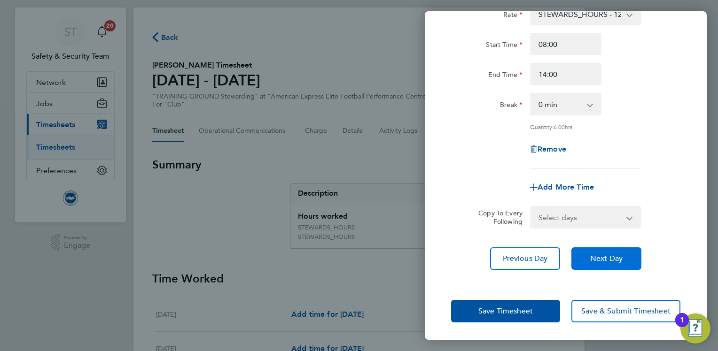
click at [613, 257] on span "Next Day" at bounding box center [606, 258] width 32 height 9
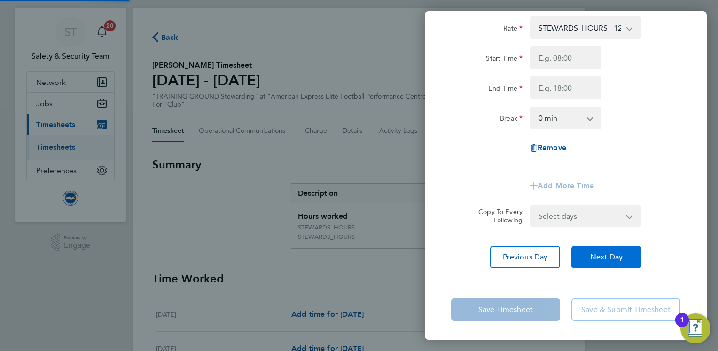
scroll to position [58, 0]
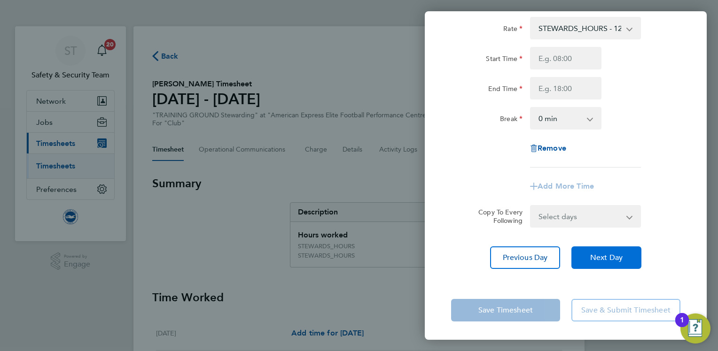
click at [613, 255] on span "Next Day" at bounding box center [606, 257] width 32 height 9
click at [616, 254] on span "Next Day" at bounding box center [606, 257] width 32 height 9
click at [689, 184] on div "Rate STEWARDS_HOURS - 12.98 Start Time End Time Break 0 min 15 min 30 min 45 mi…" at bounding box center [566, 143] width 282 height 275
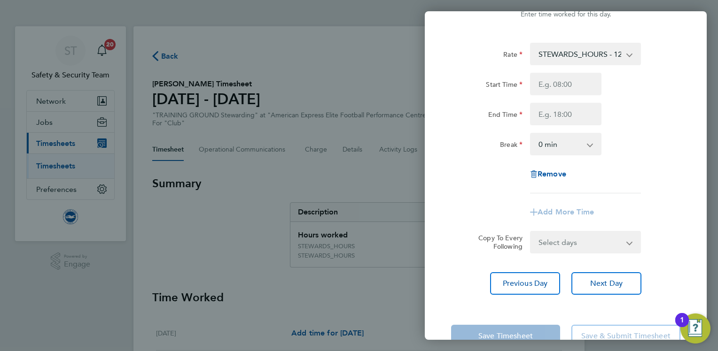
scroll to position [38, 0]
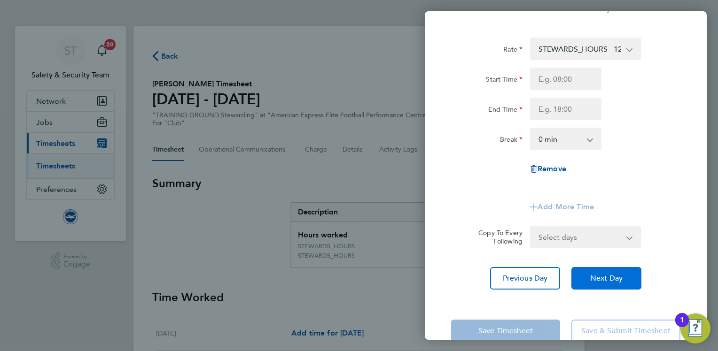
click at [616, 279] on span "Next Day" at bounding box center [606, 278] width 32 height 9
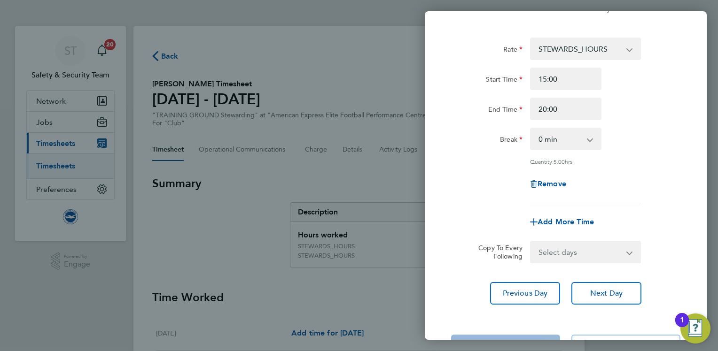
click at [627, 47] on select "STEWARDS_HOURS STEWARDS_HOURS - 12.98" at bounding box center [580, 49] width 98 height 21
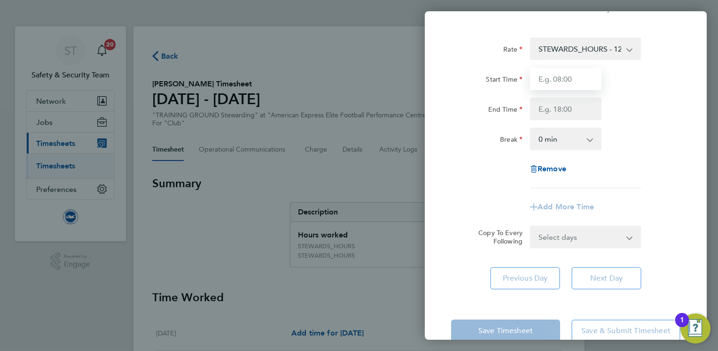
click at [569, 76] on input "Start Time" at bounding box center [565, 79] width 71 height 23
type input "15:00"
click at [560, 110] on input "End Time" at bounding box center [565, 109] width 71 height 23
type input "20:00"
click at [660, 197] on app-timesheet-line-form-group "Rate STEWARDS_HOURS - 12.98 Start Time 15:00 End Time 20:00 Break 0 min 15 min …" at bounding box center [565, 128] width 229 height 181
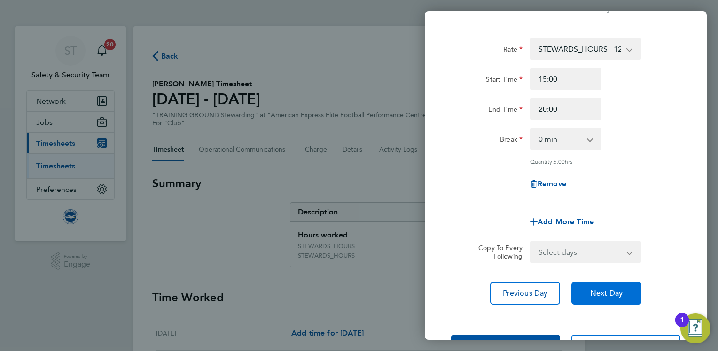
click at [611, 291] on span "Next Day" at bounding box center [606, 293] width 32 height 9
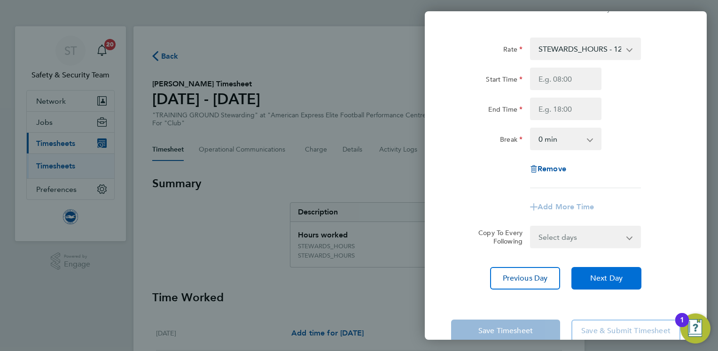
click at [619, 275] on span "Next Day" at bounding box center [606, 278] width 32 height 9
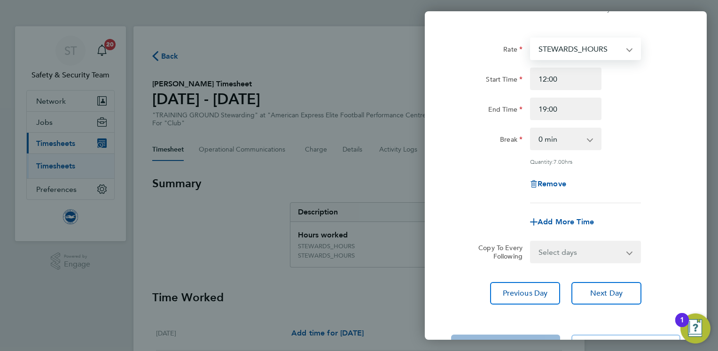
click at [628, 49] on select "STEWARDS_HOURS STEWARDS_HOURS - 12.98" at bounding box center [580, 49] width 98 height 21
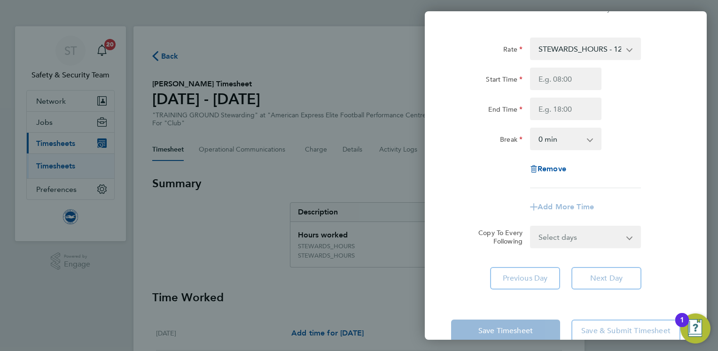
click at [658, 94] on div "Start Time End Time" at bounding box center [565, 94] width 237 height 53
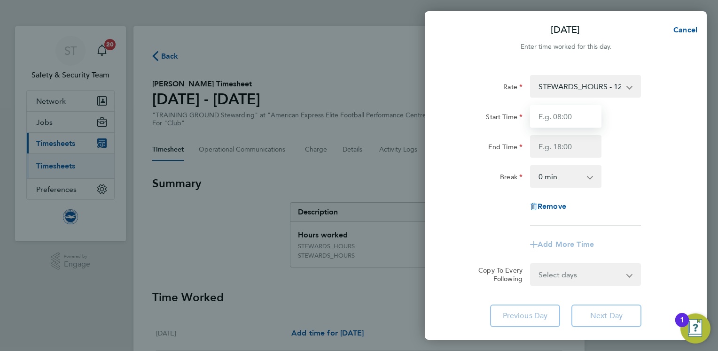
click at [575, 114] on input "Start Time" at bounding box center [565, 116] width 71 height 23
type input "12:00"
click at [564, 148] on input "End Time" at bounding box center [565, 146] width 71 height 23
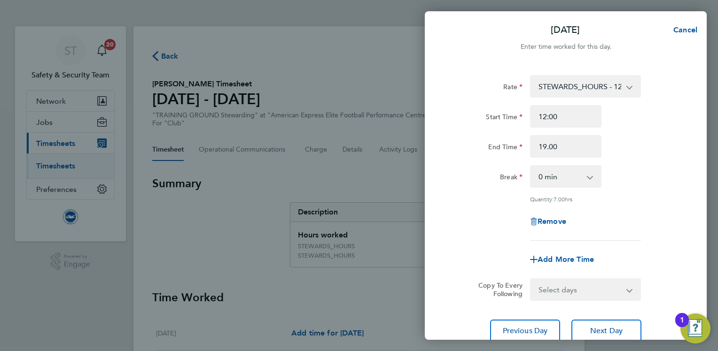
type input "19:00"
click at [665, 208] on div "Rate STEWARDS_HOURS - 12.98 Start Time 12:00 End Time 19:00 Break 0 min 15 min …" at bounding box center [565, 158] width 229 height 166
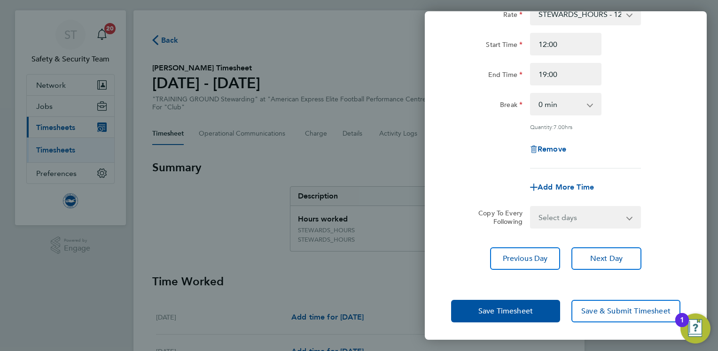
scroll to position [19, 0]
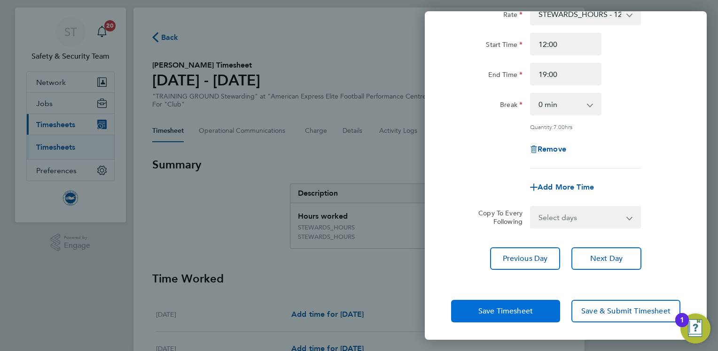
click at [485, 308] on span "Save Timesheet" at bounding box center [505, 311] width 54 height 9
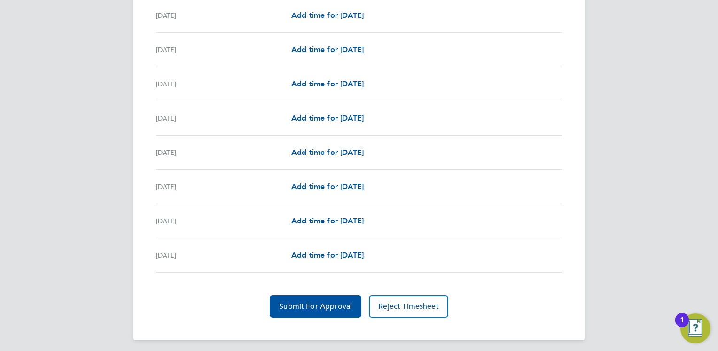
scroll to position [1154, 0]
click at [291, 297] on button "Submit For Approval" at bounding box center [316, 306] width 92 height 23
click at [314, 297] on button "Approve Timesheet" at bounding box center [315, 306] width 88 height 23
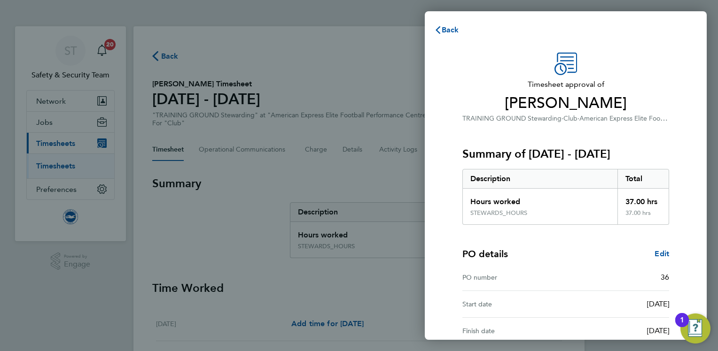
click at [649, 139] on div "Summary of 01 - 31 Aug 2025 Description Total Hours worked 37.00 hrs STEWARDS_H…" at bounding box center [565, 174] width 207 height 101
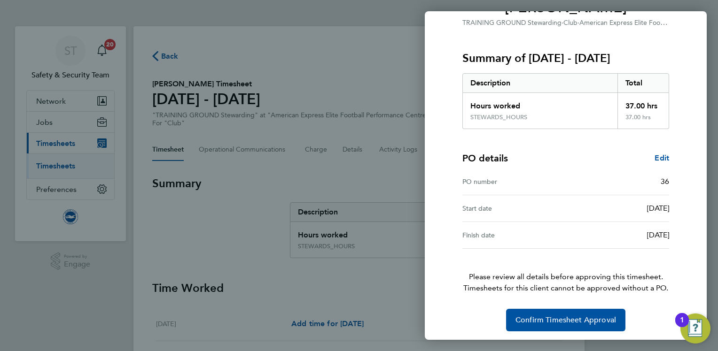
scroll to position [98, 0]
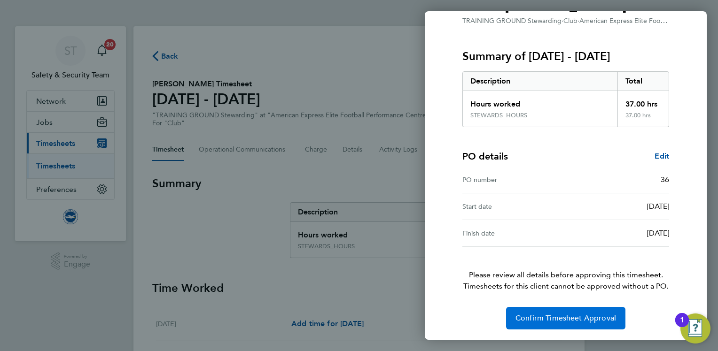
click at [547, 316] on span "Confirm Timesheet Approval" at bounding box center [565, 318] width 101 height 9
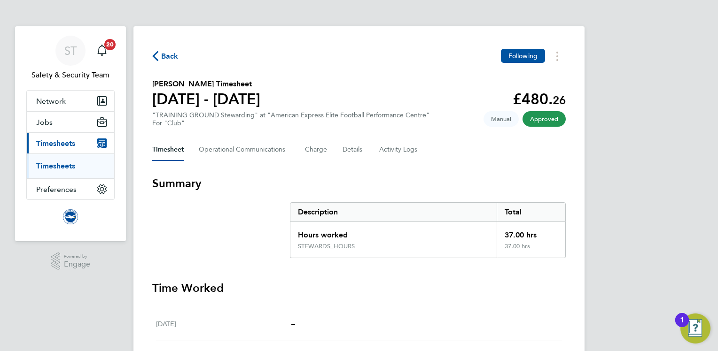
click at [67, 163] on link "Timesheets" at bounding box center [55, 166] width 39 height 9
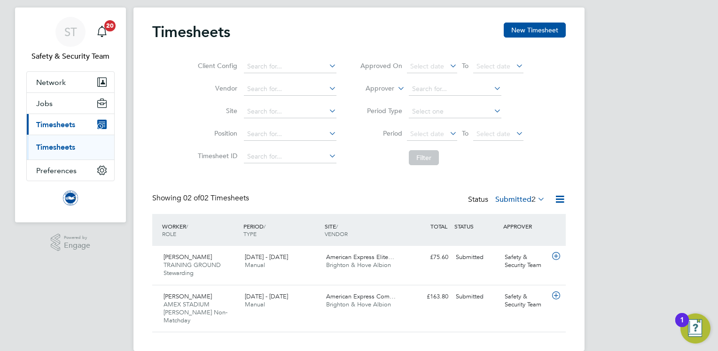
scroll to position [26, 0]
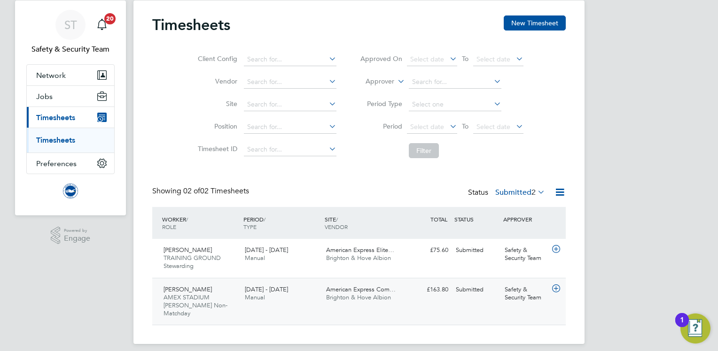
click at [311, 295] on div "1 - 31 Aug 2025 Manual" at bounding box center [281, 293] width 81 height 23
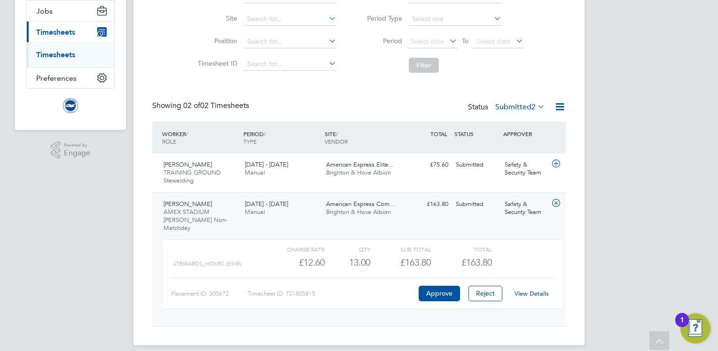
scroll to position [112, 0]
click at [530, 289] on link "View Details" at bounding box center [531, 293] width 34 height 8
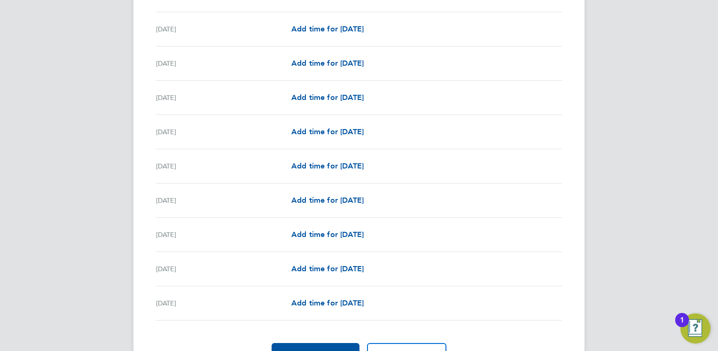
scroll to position [1120, 0]
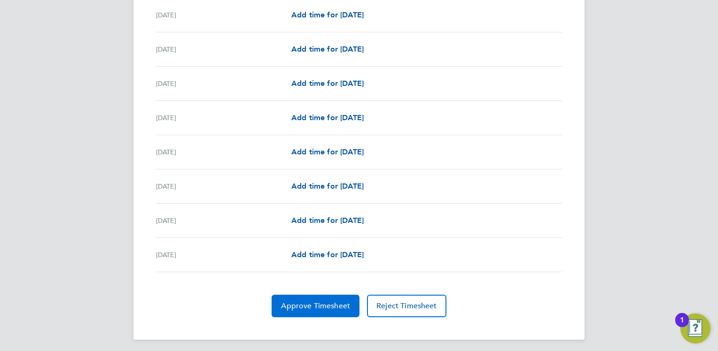
click at [302, 302] on span "Approve Timesheet" at bounding box center [315, 306] width 69 height 9
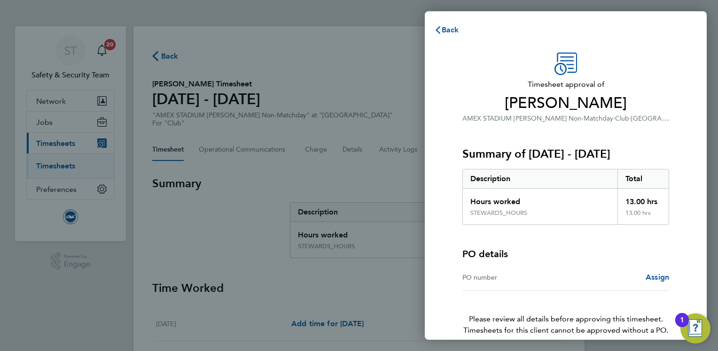
click at [380, 182] on div "Back Timesheet approval of Will Bushby AMEX STADIUM Steward Non-Matchday · Club…" at bounding box center [359, 175] width 718 height 351
click at [442, 32] on span "Back" at bounding box center [449, 29] width 17 height 9
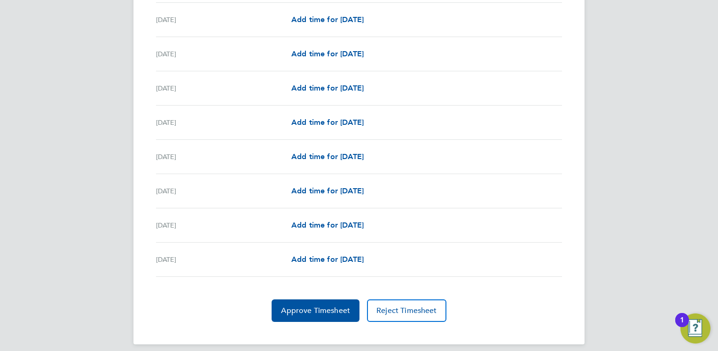
scroll to position [1120, 0]
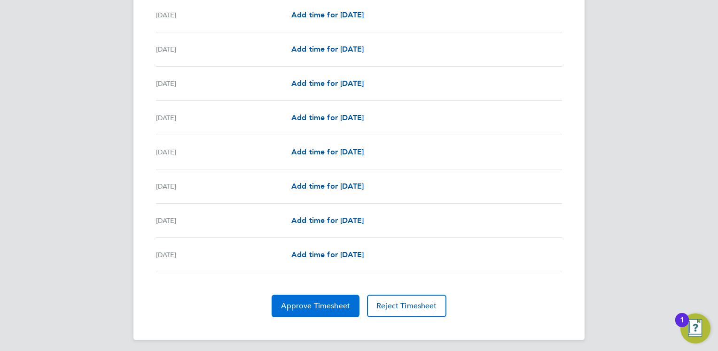
click at [314, 306] on span "Approve Timesheet" at bounding box center [315, 306] width 69 height 9
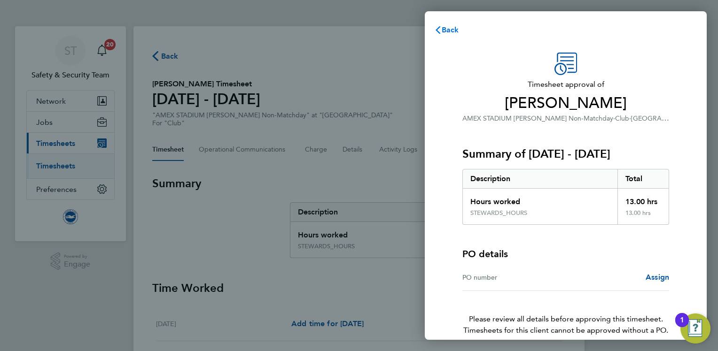
click at [454, 28] on span "Back" at bounding box center [449, 29] width 17 height 9
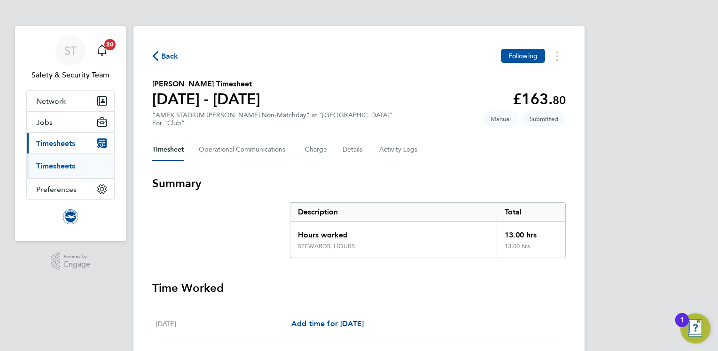
click at [65, 139] on span "Timesheets" at bounding box center [55, 143] width 39 height 9
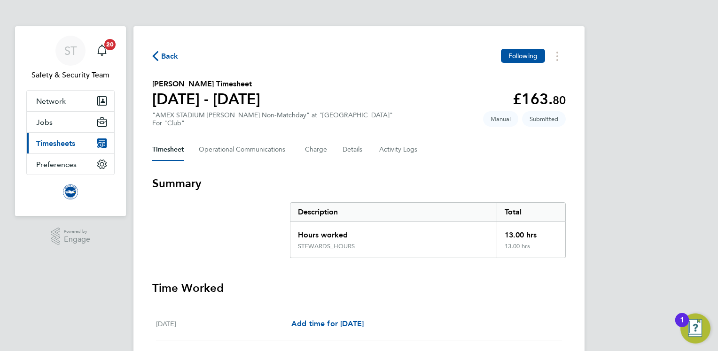
click at [65, 139] on span "Timesheets" at bounding box center [55, 143] width 39 height 9
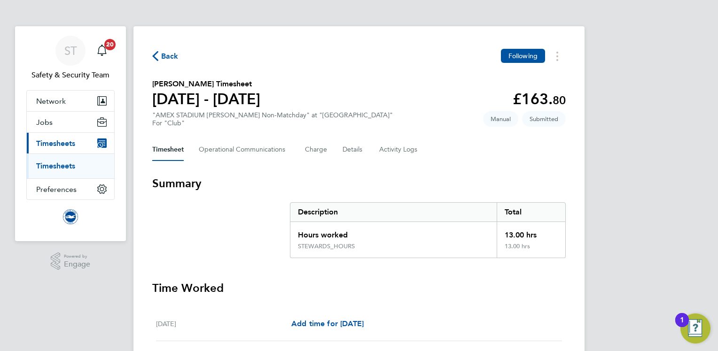
click at [62, 164] on link "Timesheets" at bounding box center [55, 166] width 39 height 9
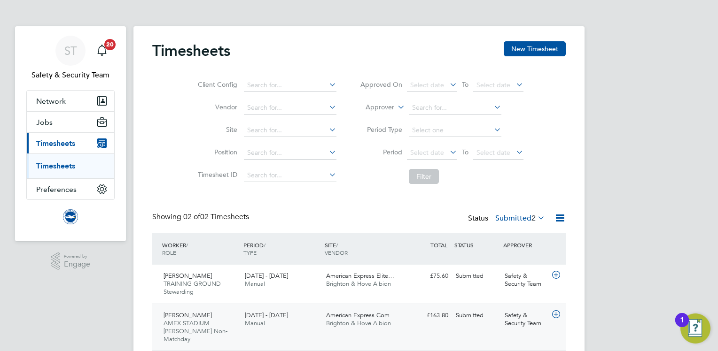
click at [333, 325] on span "Brighton & Hove Albion" at bounding box center [358, 323] width 65 height 8
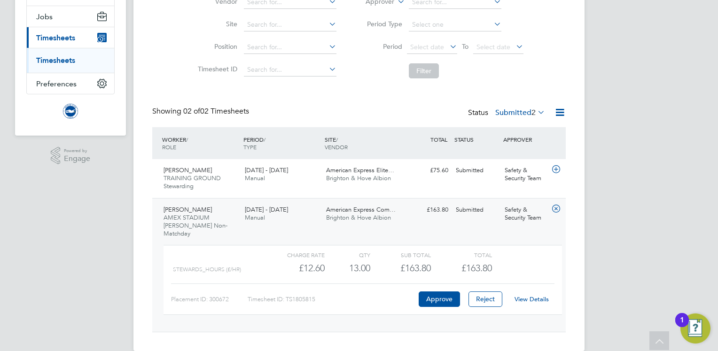
scroll to position [112, 0]
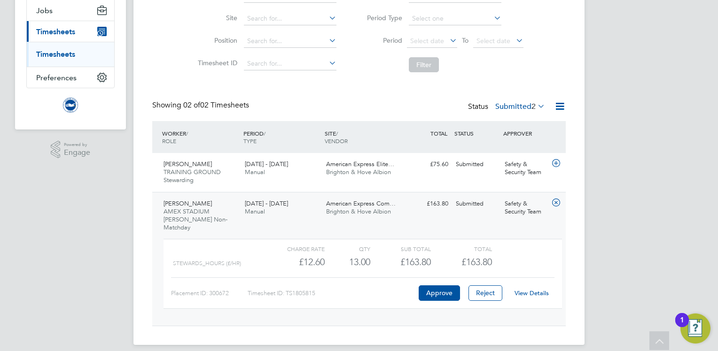
click at [533, 289] on link "View Details" at bounding box center [531, 293] width 34 height 8
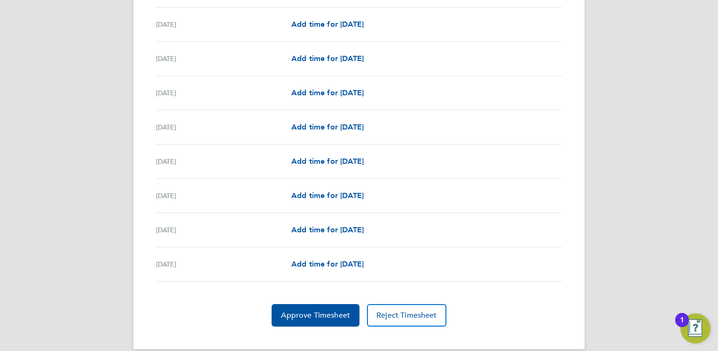
scroll to position [1120, 0]
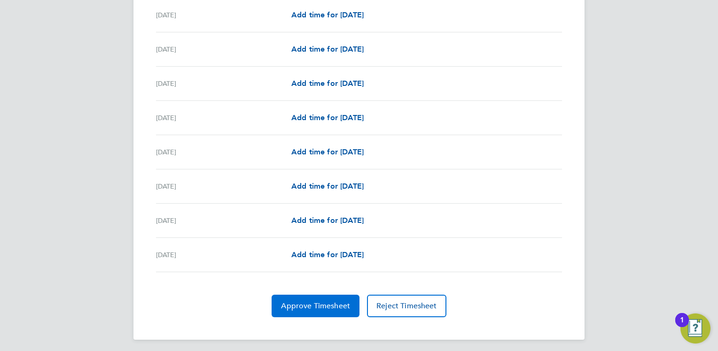
click at [302, 302] on span "Approve Timesheet" at bounding box center [315, 306] width 69 height 9
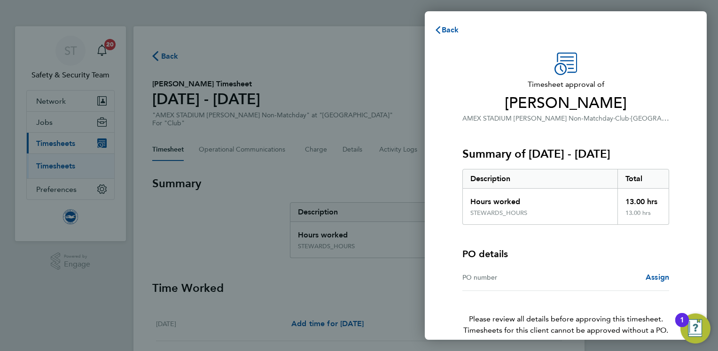
click at [493, 277] on div "PO number" at bounding box center [513, 277] width 103 height 11
click at [483, 279] on div "PO number" at bounding box center [513, 277] width 103 height 11
click at [469, 279] on div "PO number" at bounding box center [513, 277] width 103 height 11
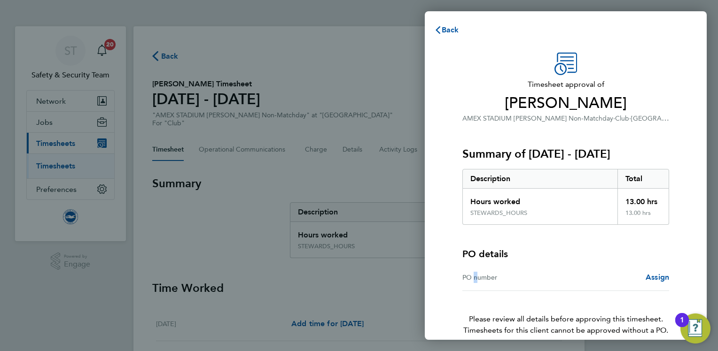
click at [469, 279] on div "PO number" at bounding box center [513, 277] width 103 height 11
click at [658, 278] on span "Assign" at bounding box center [656, 277] width 23 height 9
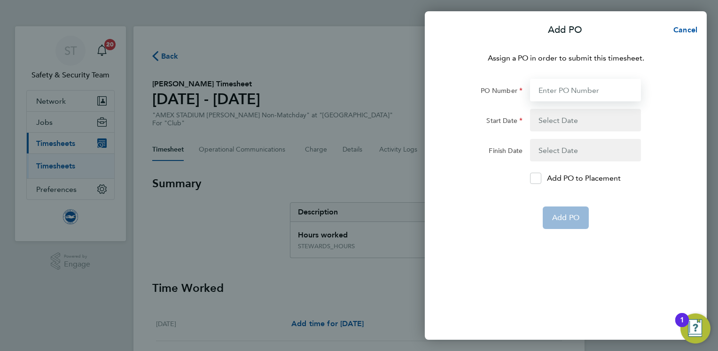
click at [554, 91] on input "PO Number" at bounding box center [585, 90] width 111 height 23
type input "0"
type input "[DATE]"
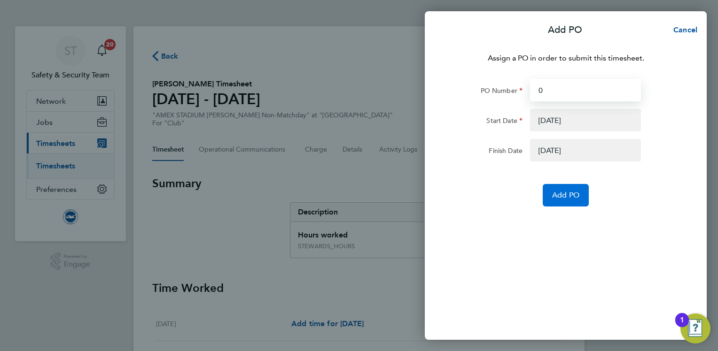
type input "0"
click at [563, 194] on span "Add PO" at bounding box center [565, 195] width 27 height 9
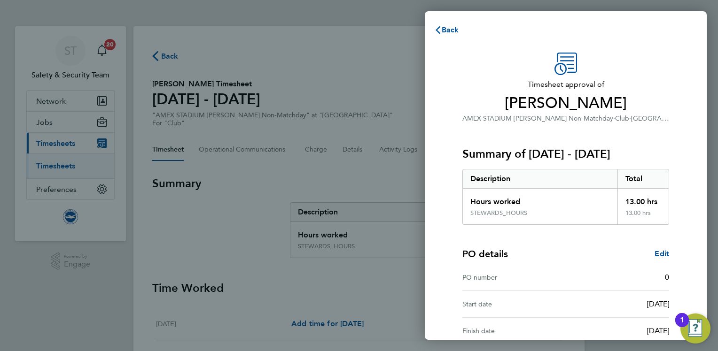
click at [594, 252] on div "PO details Edit" at bounding box center [565, 254] width 207 height 13
drag, startPoint x: 594, startPoint y: 252, endPoint x: 548, endPoint y: 257, distance: 45.8
click at [548, 257] on div "PO details Edit" at bounding box center [565, 254] width 207 height 13
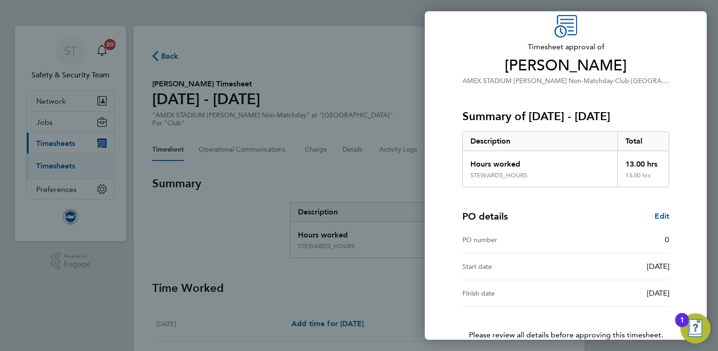
scroll to position [98, 0]
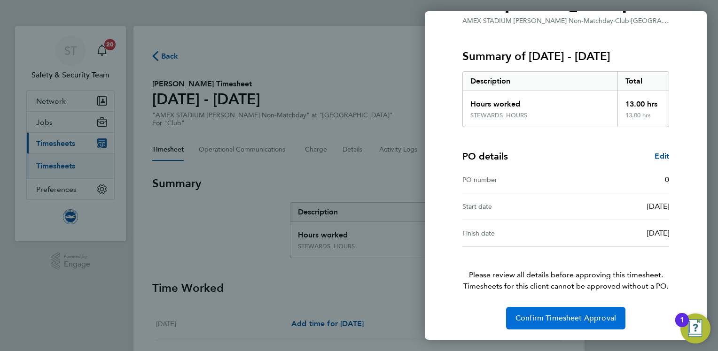
click at [547, 317] on span "Confirm Timesheet Approval" at bounding box center [565, 318] width 101 height 9
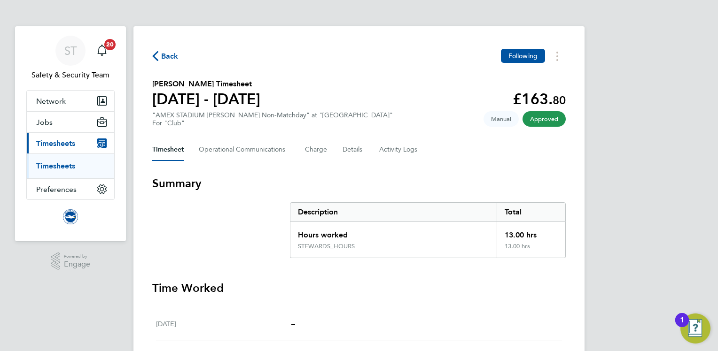
click at [75, 163] on link "Timesheets" at bounding box center [55, 166] width 39 height 9
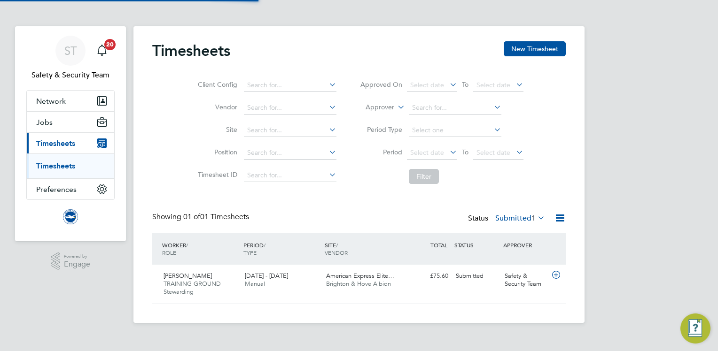
scroll to position [23, 82]
